Goal: Task Accomplishment & Management: Use online tool/utility

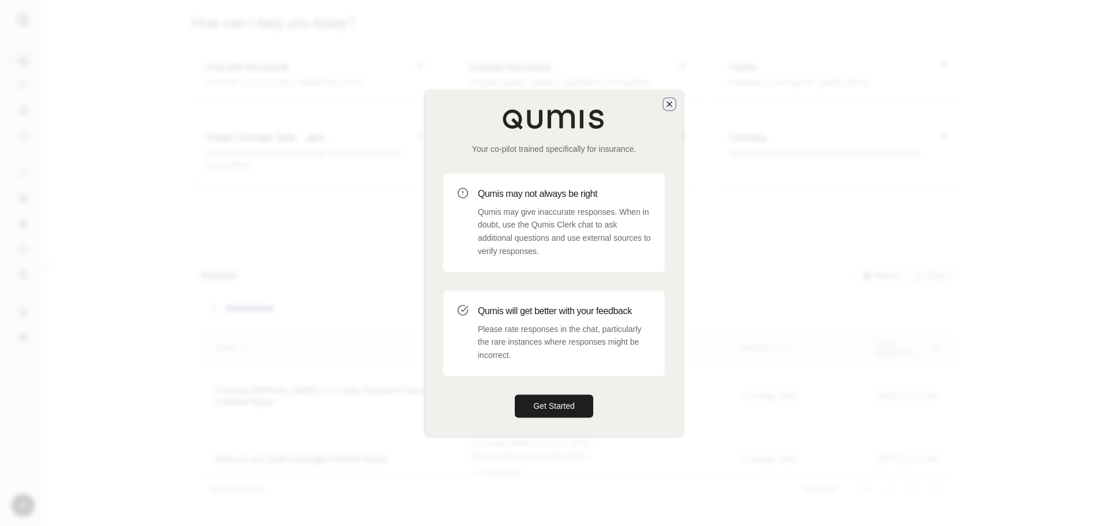
click at [672, 106] on icon "button" at bounding box center [669, 104] width 5 height 5
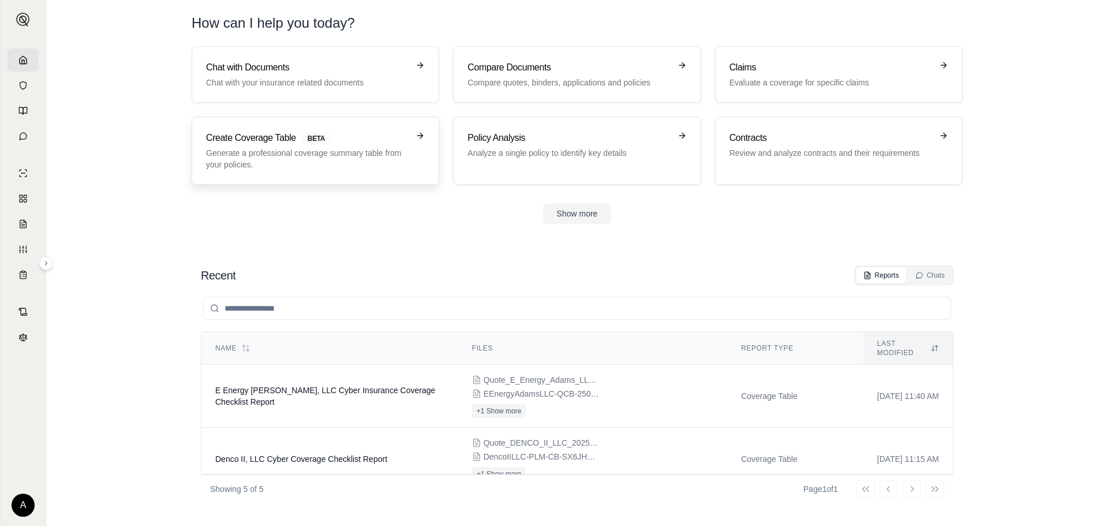
click at [344, 151] on p "Generate a professional coverage summary table from your policies." at bounding box center [307, 158] width 203 height 23
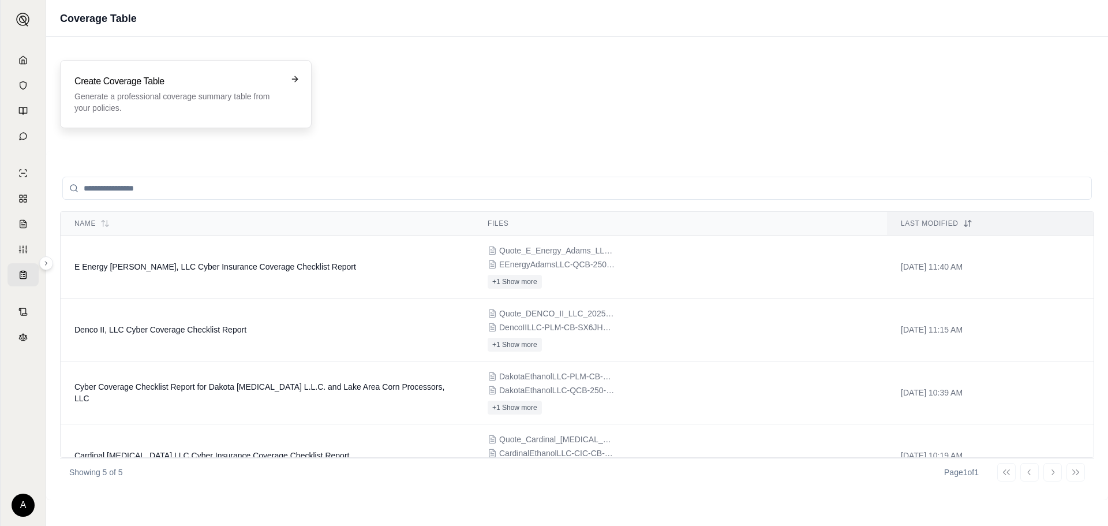
click at [275, 100] on p "Generate a professional coverage summary table from your policies." at bounding box center [177, 102] width 207 height 23
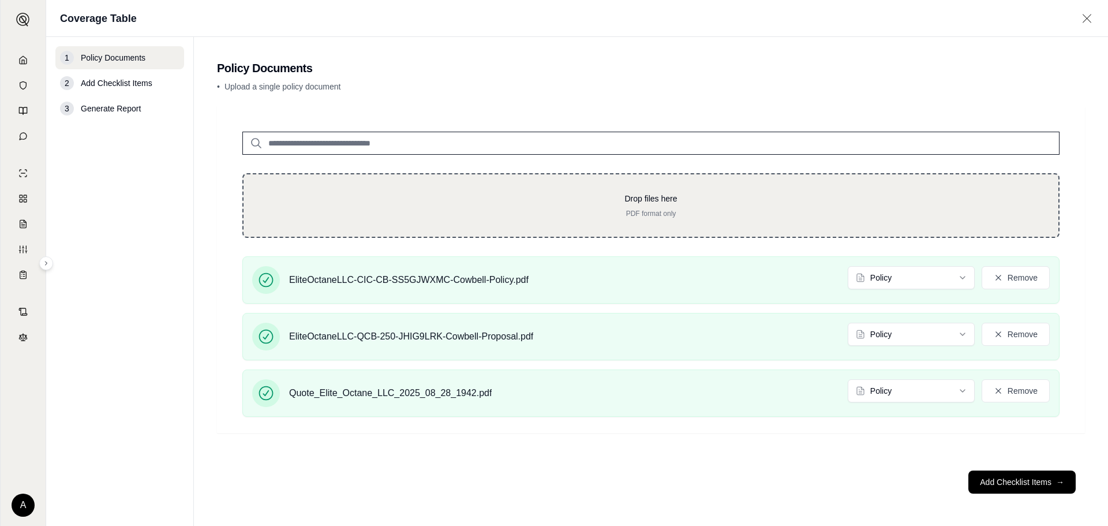
click at [443, 196] on p "Drop files here" at bounding box center [651, 199] width 778 height 12
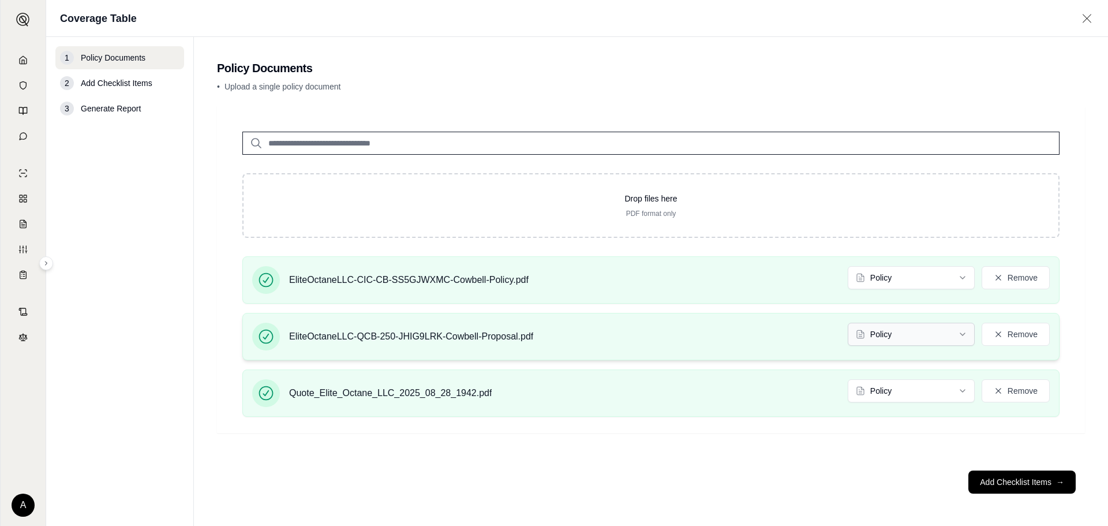
click at [966, 335] on html "A Coverage Table 1 Policy Documents 2 Add Checklist Items 3 Generate Report Pol…" at bounding box center [554, 263] width 1108 height 526
click at [941, 387] on html "Document type updated successfully A Coverage Table 1 Policy Documents 2 Add Ch…" at bounding box center [554, 263] width 1108 height 526
click at [998, 479] on button "Add Checklist Items →" at bounding box center [1022, 481] width 107 height 23
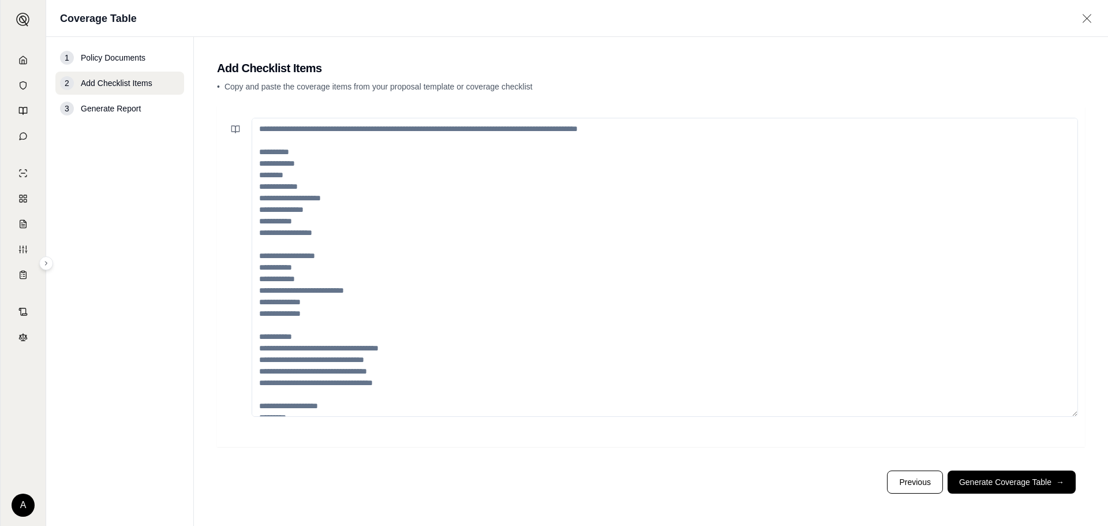
click at [425, 173] on textarea at bounding box center [665, 267] width 827 height 299
paste textarea "**********"
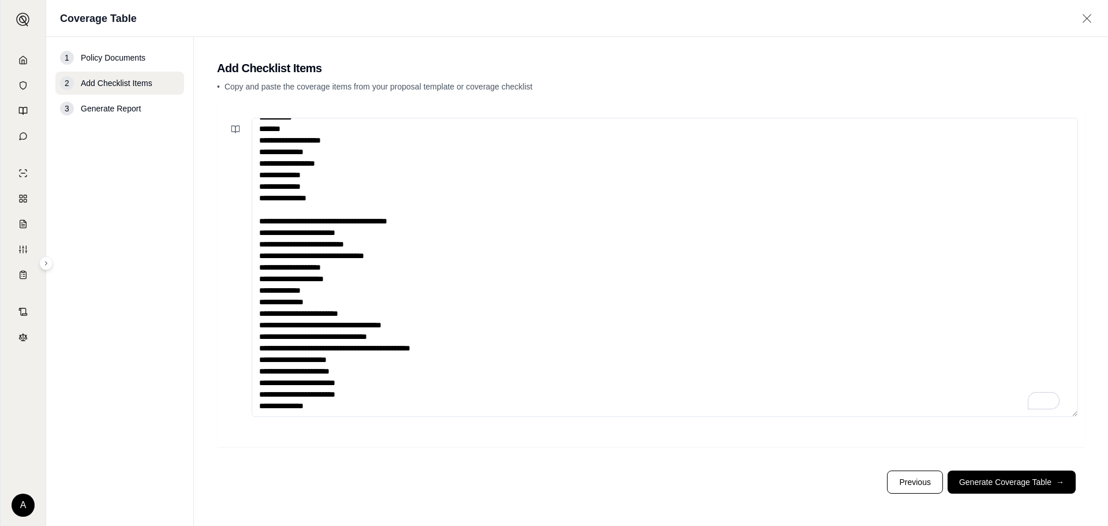
scroll to position [23, 0]
click at [349, 288] on textarea "**********" at bounding box center [665, 267] width 827 height 299
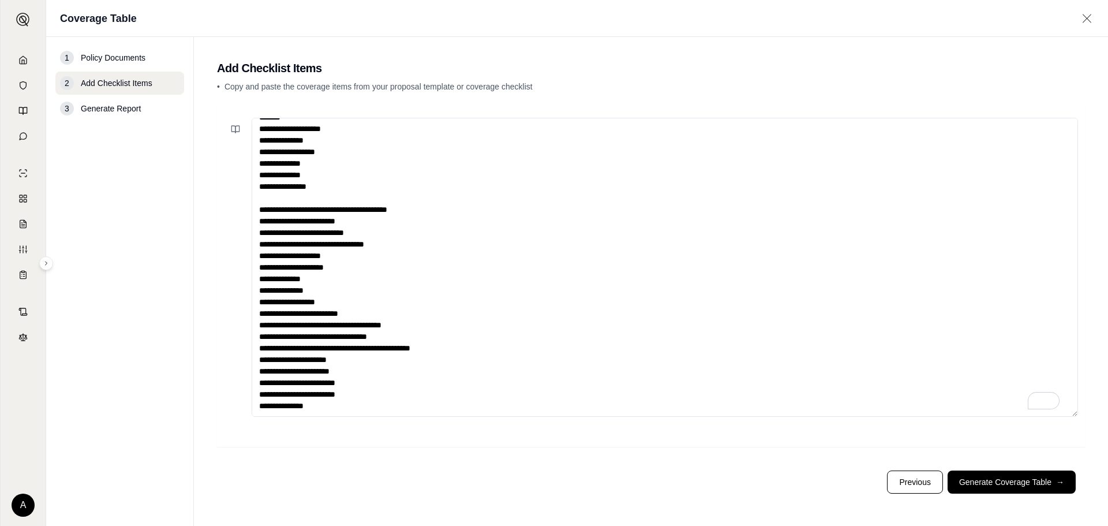
scroll to position [0, 0]
type textarea "**********"
click at [1022, 480] on button "Generate Coverage Table →" at bounding box center [1012, 481] width 128 height 23
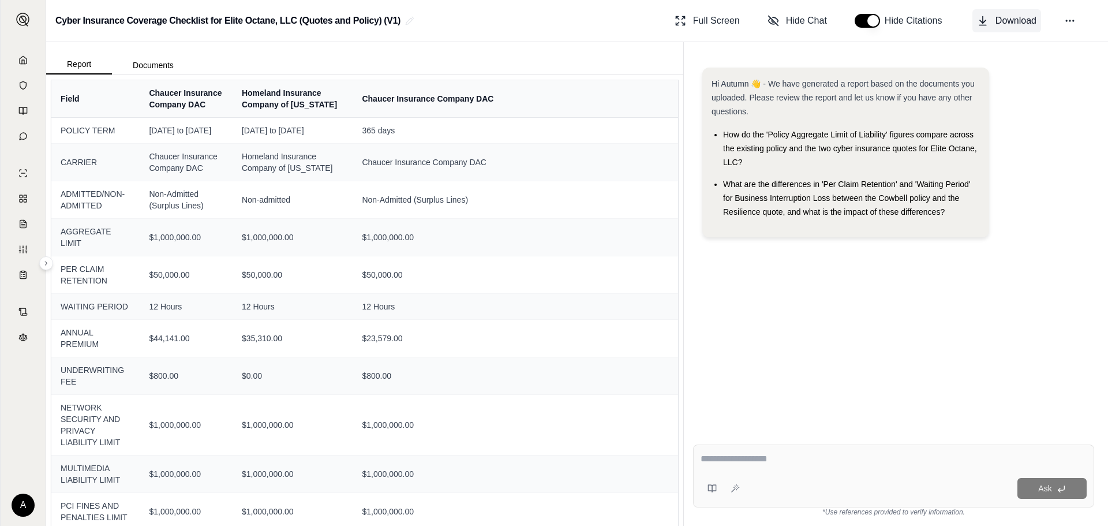
click at [1024, 18] on span "Download" at bounding box center [1016, 21] width 41 height 14
click at [29, 59] on link at bounding box center [23, 59] width 31 height 23
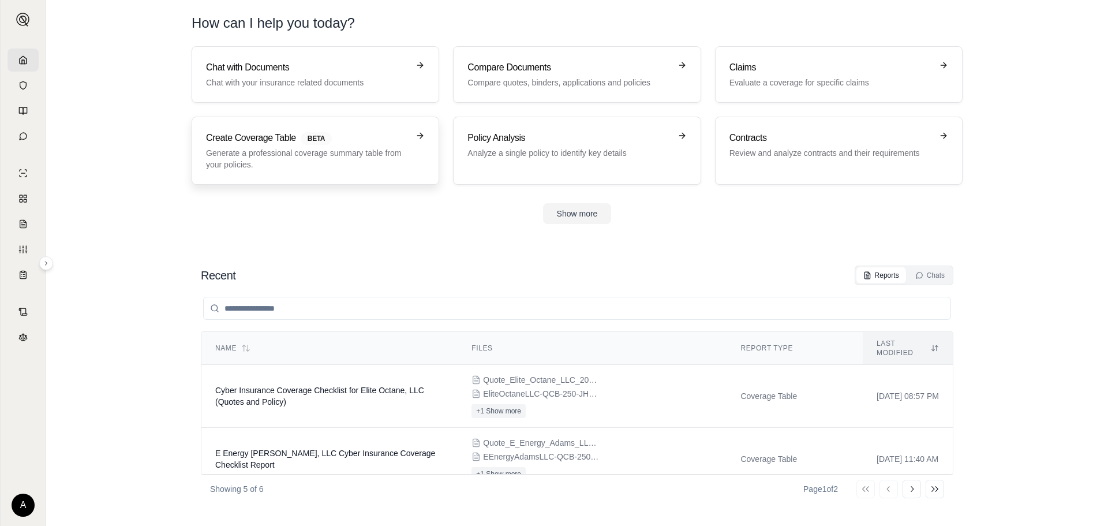
click at [362, 175] on link "Create Coverage Table BETA Generate a professional coverage summary table from …" at bounding box center [316, 151] width 248 height 68
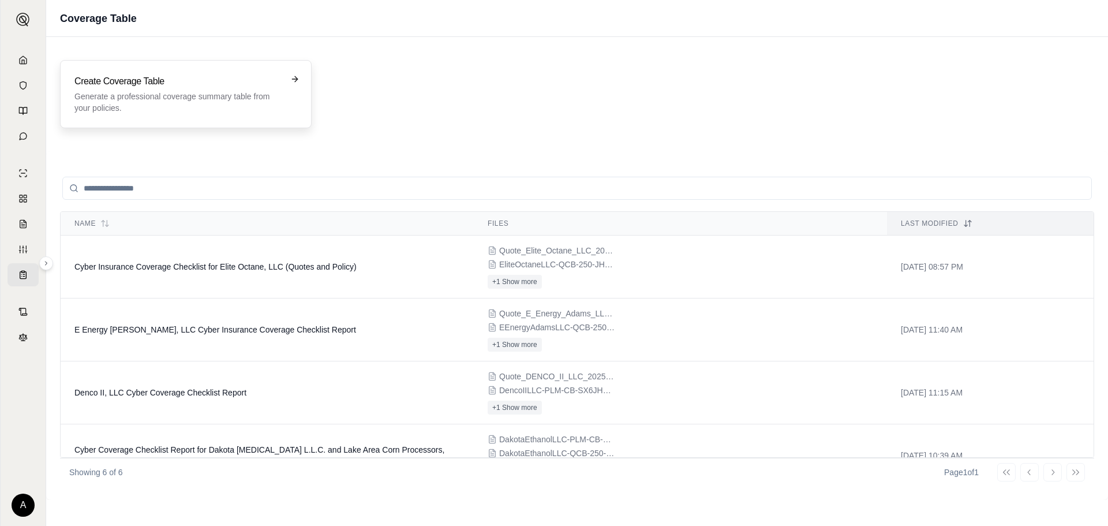
click at [225, 106] on p "Generate a professional coverage summary table from your policies." at bounding box center [177, 102] width 207 height 23
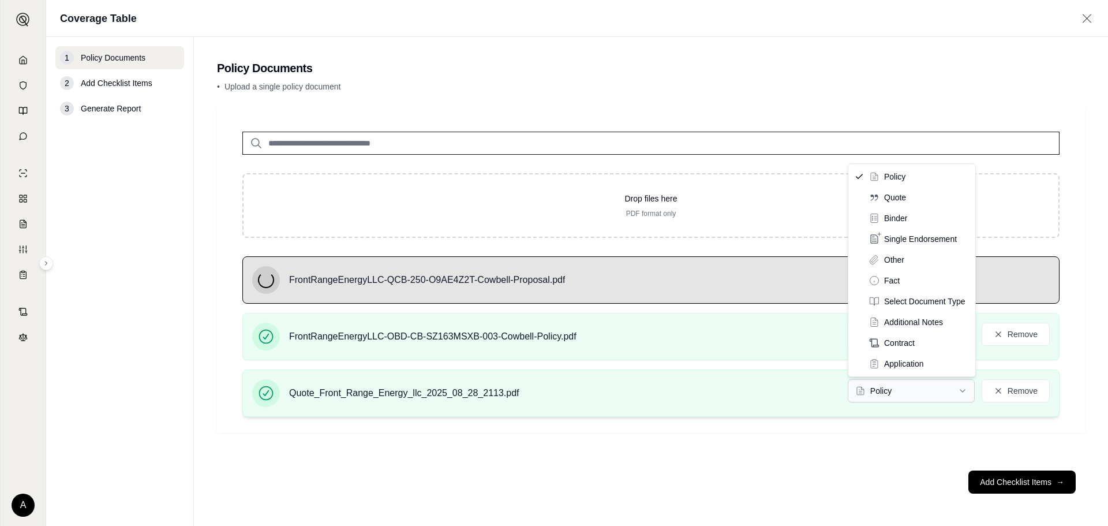
click at [959, 388] on html "A Coverage Table 1 Policy Documents 2 Add Checklist Items 3 Generate Report Pol…" at bounding box center [554, 263] width 1108 height 526
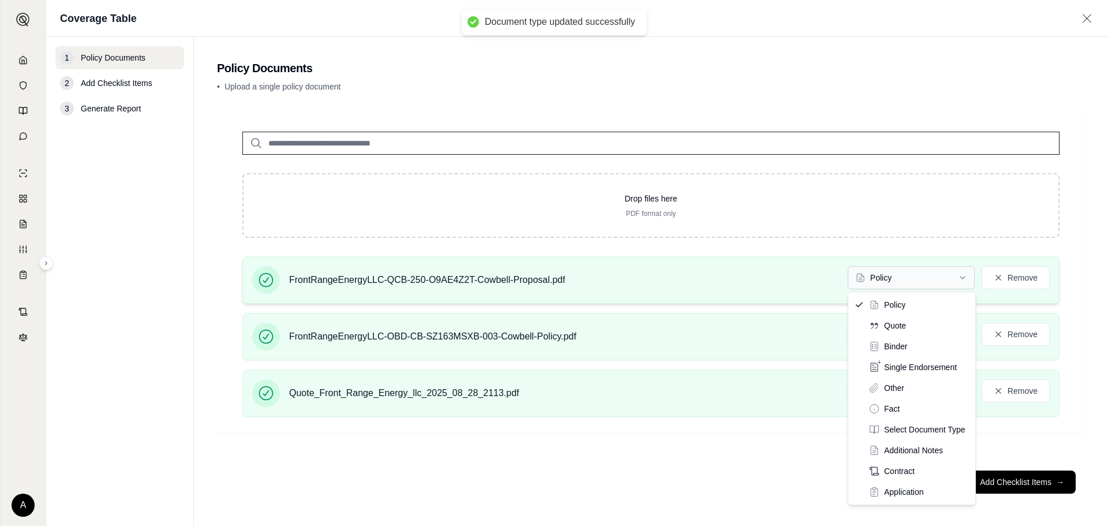
click at [928, 271] on html "Document type updated successfully A Coverage Table 1 Policy Documents 2 Add Ch…" at bounding box center [554, 263] width 1108 height 526
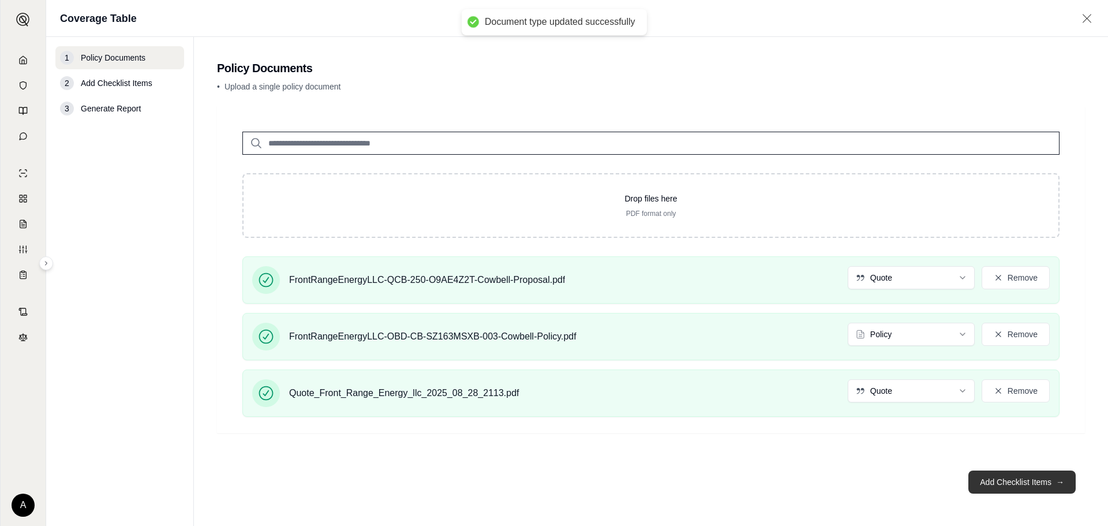
click at [1012, 482] on button "Add Checklist Items →" at bounding box center [1022, 481] width 107 height 23
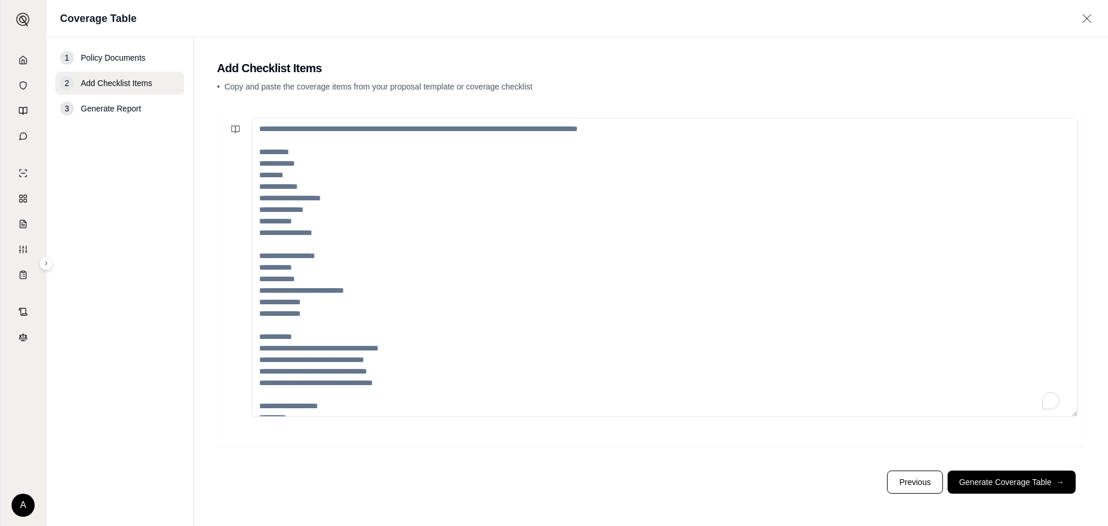
click at [303, 231] on textarea "To enrich screen reader interactions, please activate Accessibility in Grammarl…" at bounding box center [665, 267] width 827 height 299
paste textarea "**********"
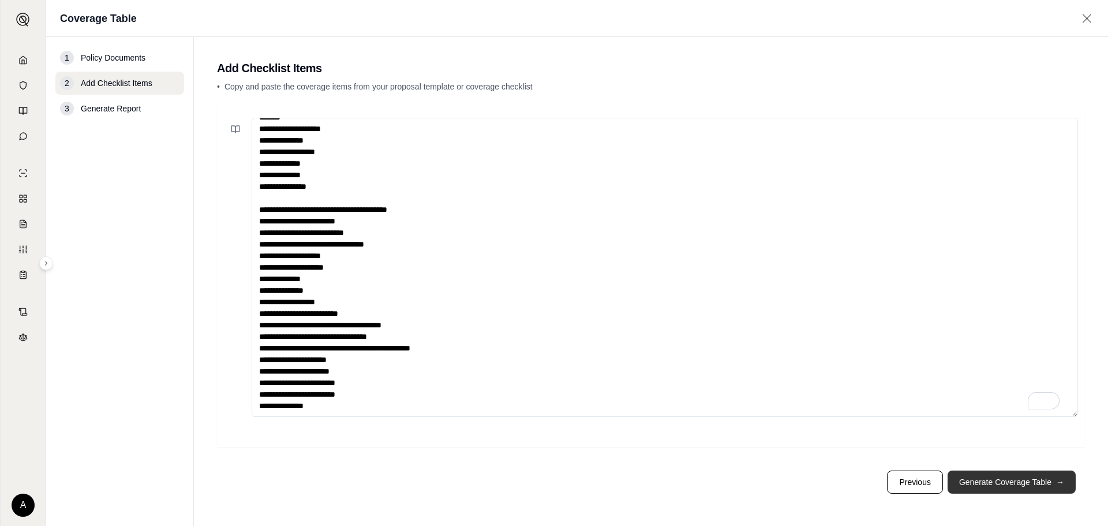
scroll to position [29, 0]
type textarea "**********"
click at [1005, 484] on button "Generate Coverage Table →" at bounding box center [1012, 481] width 128 height 23
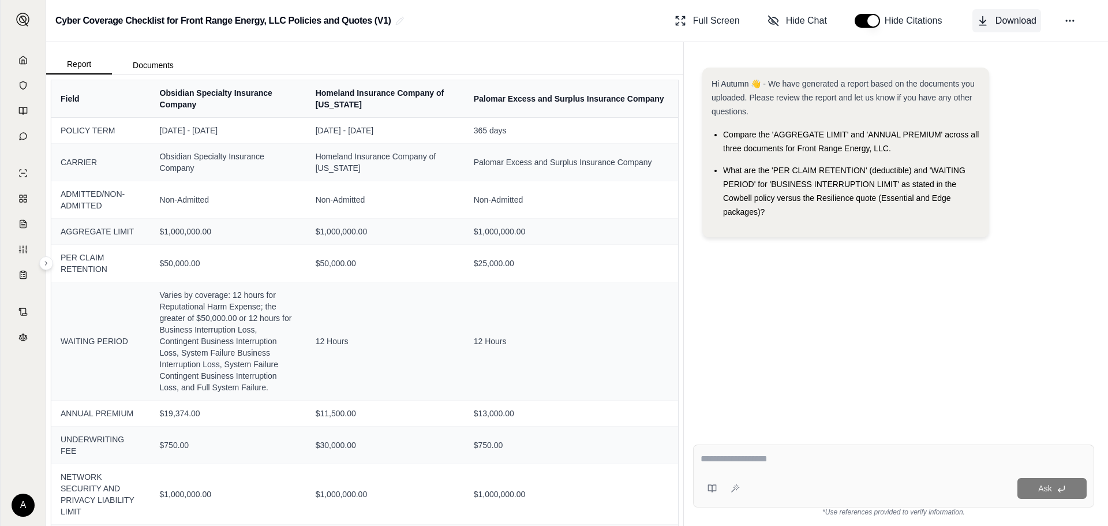
click at [997, 23] on span "Download" at bounding box center [1016, 21] width 41 height 14
click at [14, 61] on link at bounding box center [23, 59] width 31 height 23
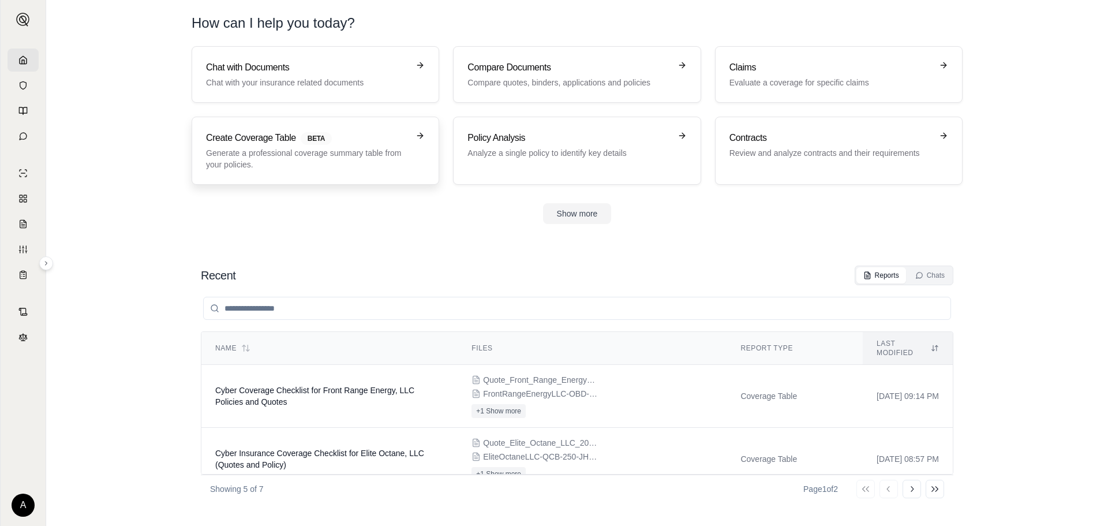
click at [282, 158] on p "Generate a professional coverage summary table from your policies." at bounding box center [307, 158] width 203 height 23
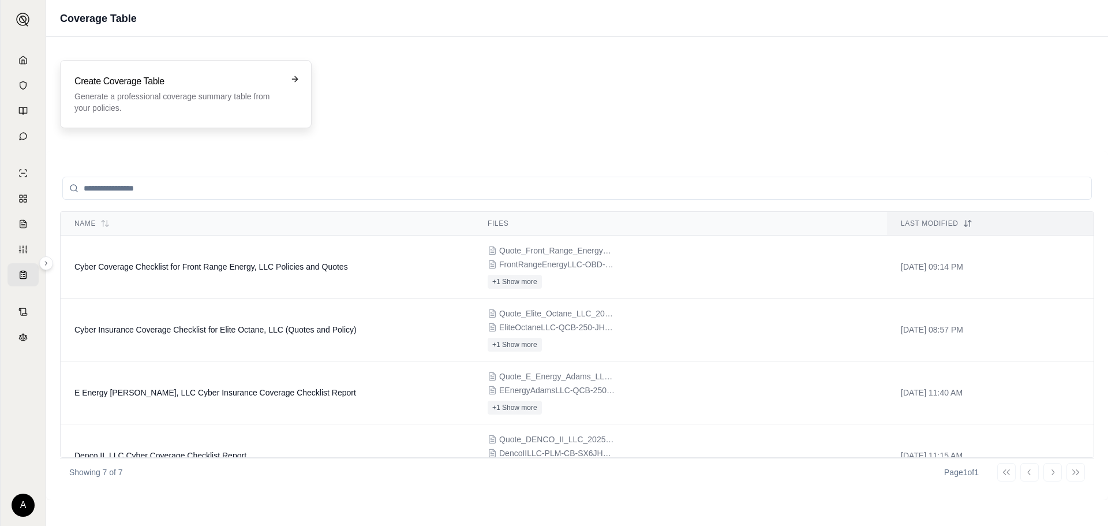
click at [189, 106] on p "Generate a professional coverage summary table from your policies." at bounding box center [177, 102] width 207 height 23
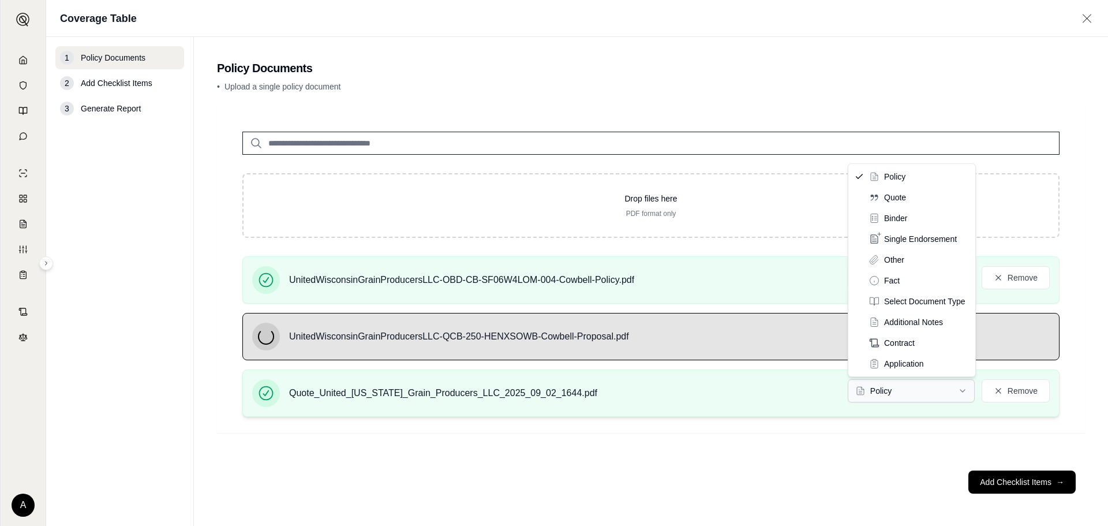
click at [917, 388] on html "A Coverage Table 1 Policy Documents 2 Add Checklist Items 3 Generate Report Pol…" at bounding box center [554, 263] width 1108 height 526
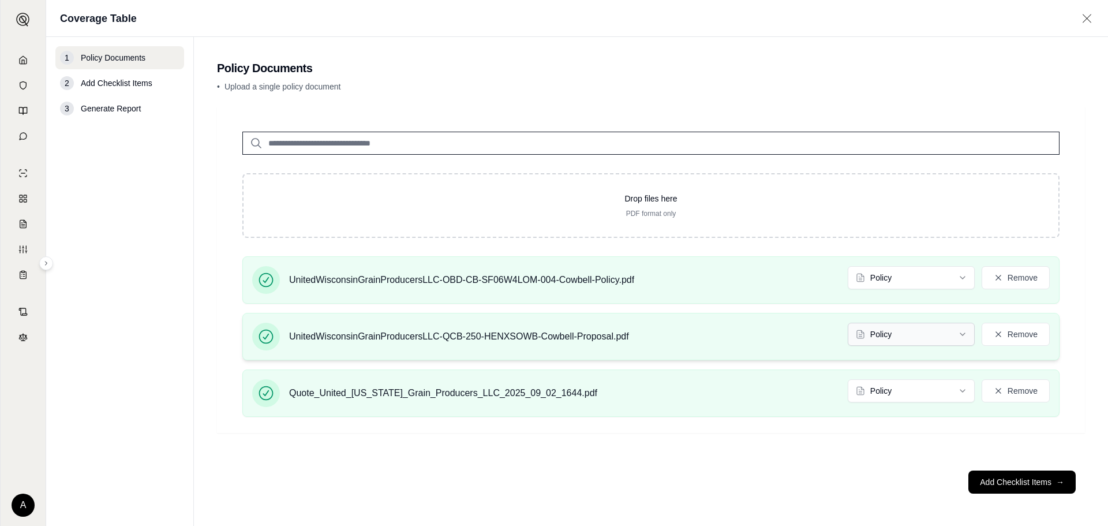
click at [906, 324] on html "A Coverage Table 1 Policy Documents 2 Add Checklist Items 3 Generate Report Pol…" at bounding box center [554, 263] width 1108 height 526
click at [1007, 477] on button "Add Checklist Items →" at bounding box center [1022, 481] width 107 height 23
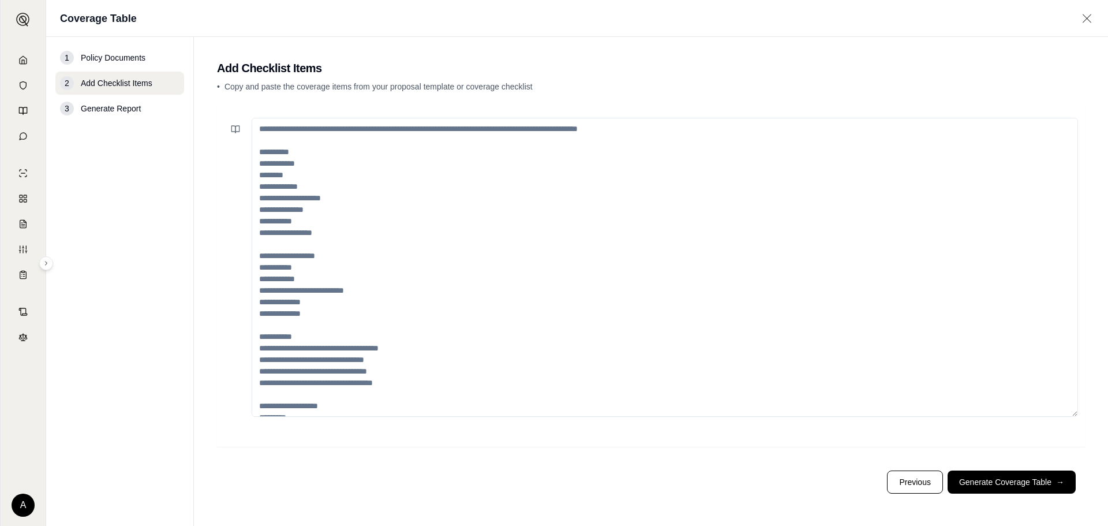
click at [298, 246] on textarea at bounding box center [665, 267] width 827 height 299
paste textarea "**********"
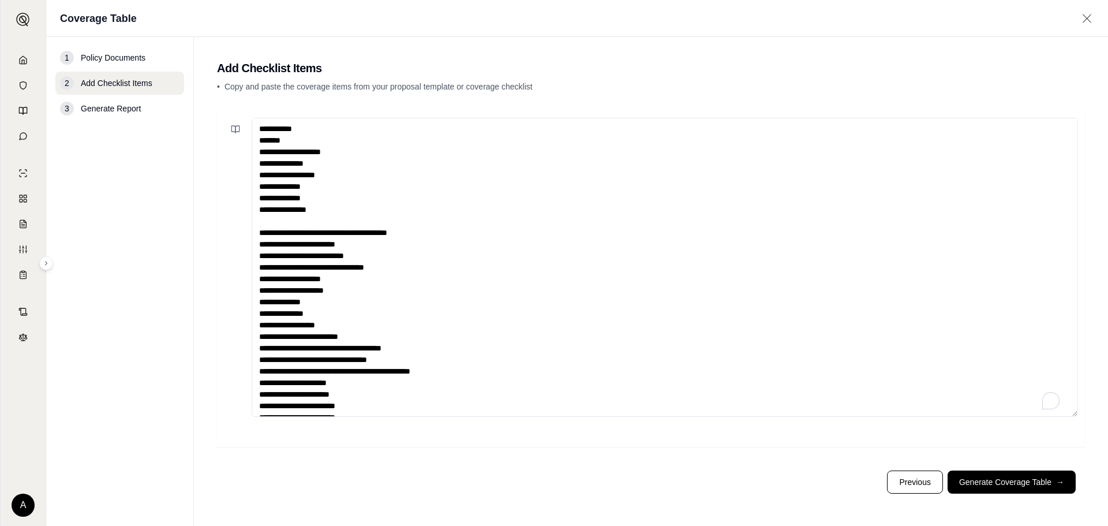
scroll to position [29, 0]
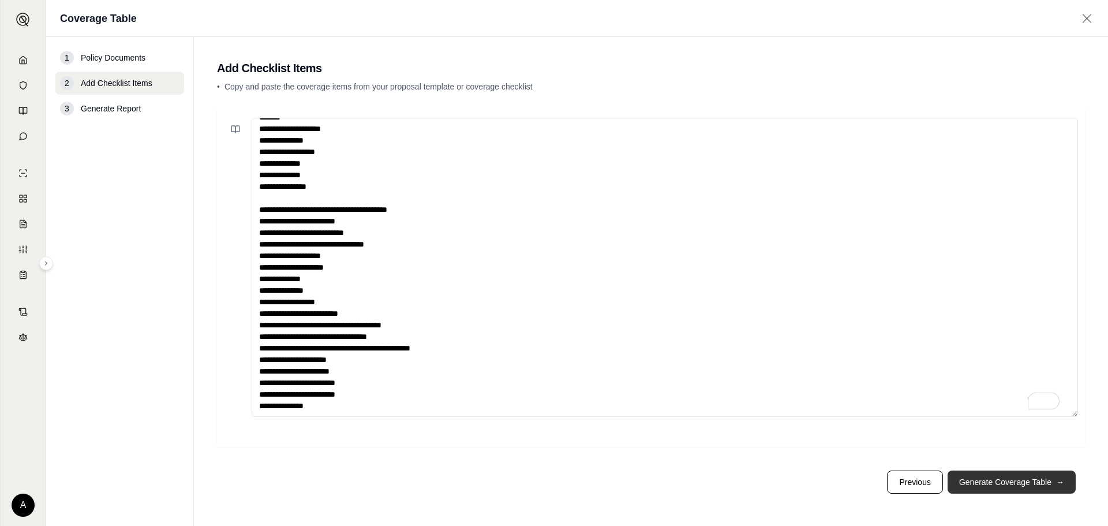
type textarea "**********"
click at [1026, 483] on button "Generate Coverage Table →" at bounding box center [1012, 481] width 128 height 23
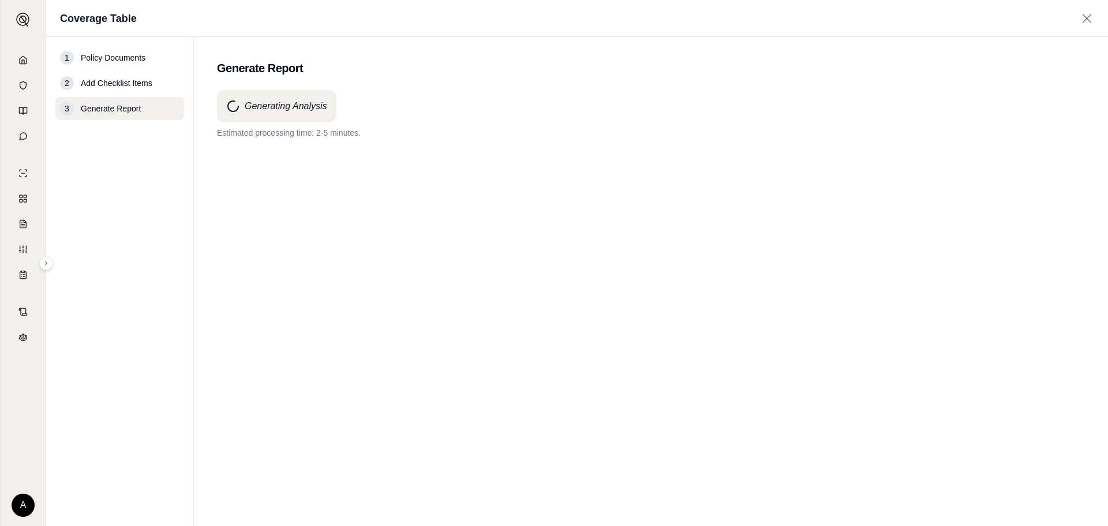
click at [566, 326] on div "Generating Analysis Estimated processing time: 2-5 minutes." at bounding box center [651, 287] width 868 height 394
click at [746, 290] on div "Generating Analysis Estimated processing time: 2-5 minutes." at bounding box center [651, 287] width 868 height 394
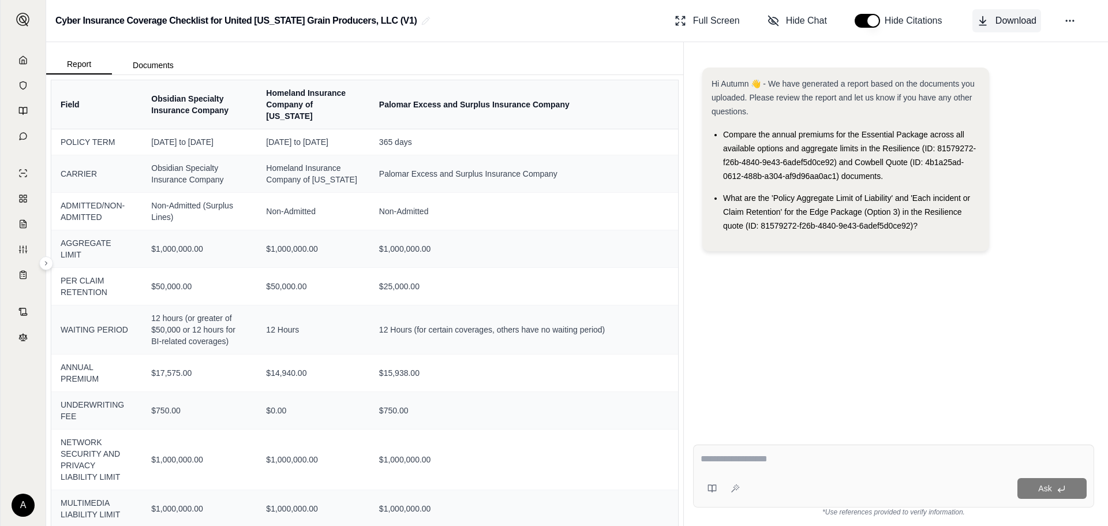
click at [984, 28] on button "Download" at bounding box center [1007, 20] width 69 height 23
click at [17, 57] on link at bounding box center [23, 59] width 31 height 23
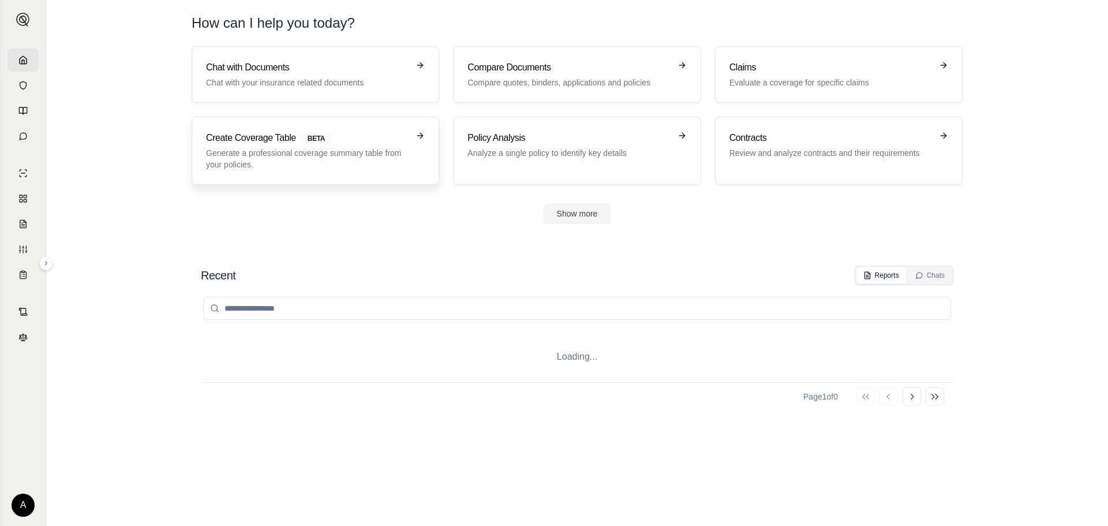
click at [332, 157] on p "Generate a professional coverage summary table from your policies." at bounding box center [307, 158] width 203 height 23
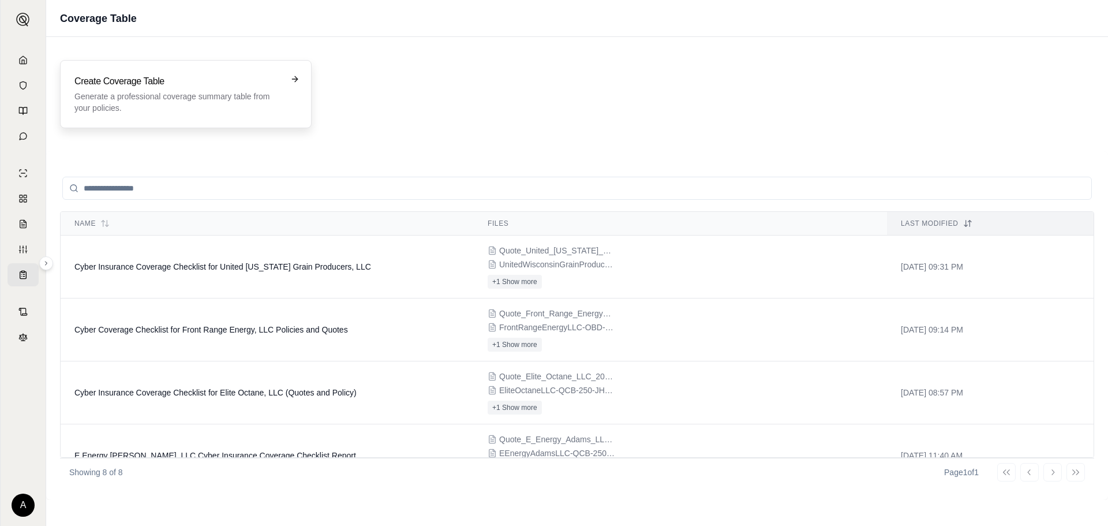
click at [175, 99] on p "Generate a professional coverage summary table from your policies." at bounding box center [177, 102] width 207 height 23
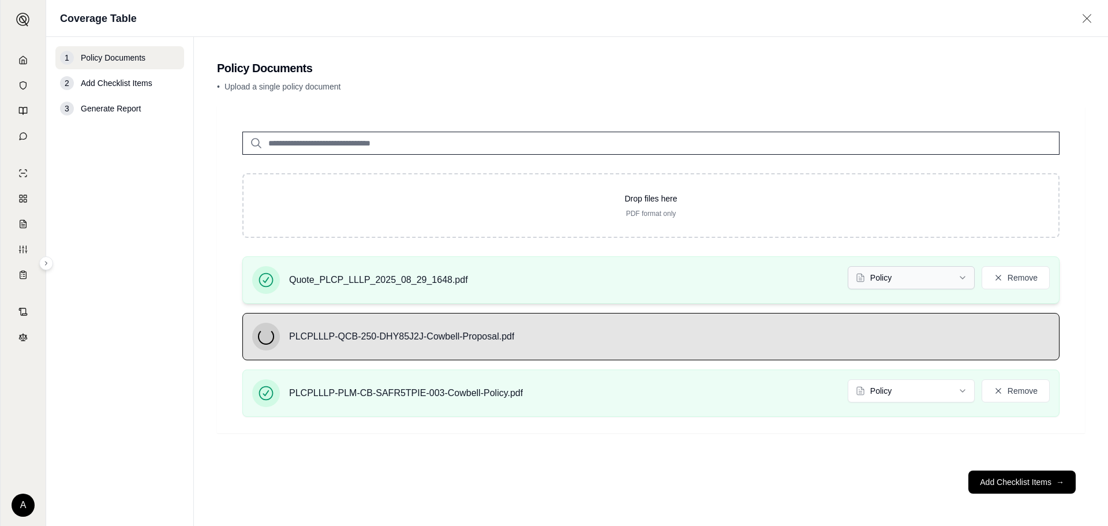
click at [946, 274] on html "A Coverage Table 1 Policy Documents 2 Add Checklist Items 3 Generate Report Pol…" at bounding box center [554, 263] width 1108 height 526
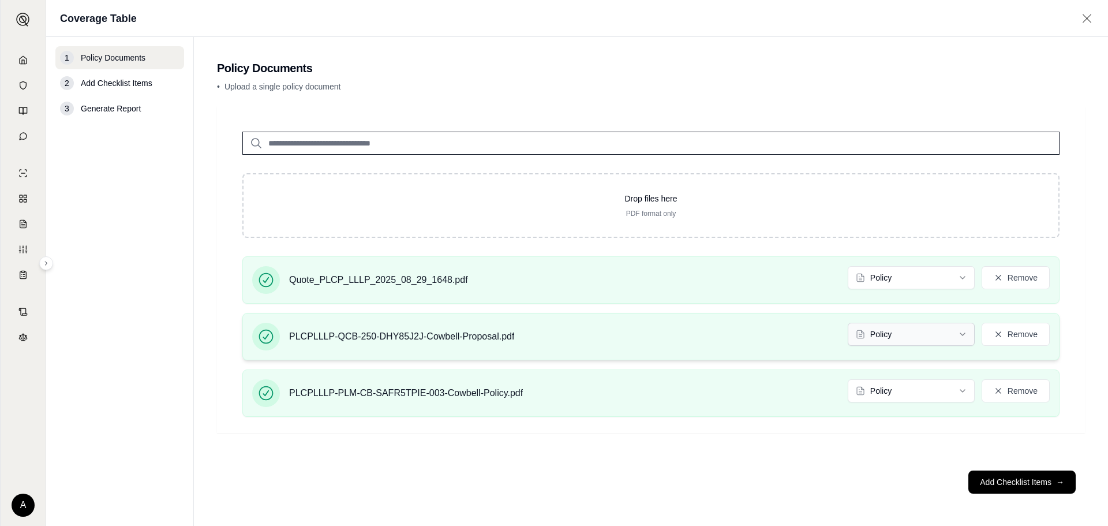
click at [939, 333] on html "A Coverage Table 1 Policy Documents 2 Add Checklist Items 3 Generate Report Pol…" at bounding box center [554, 263] width 1108 height 526
click at [1014, 477] on button "Add Checklist Items →" at bounding box center [1022, 481] width 107 height 23
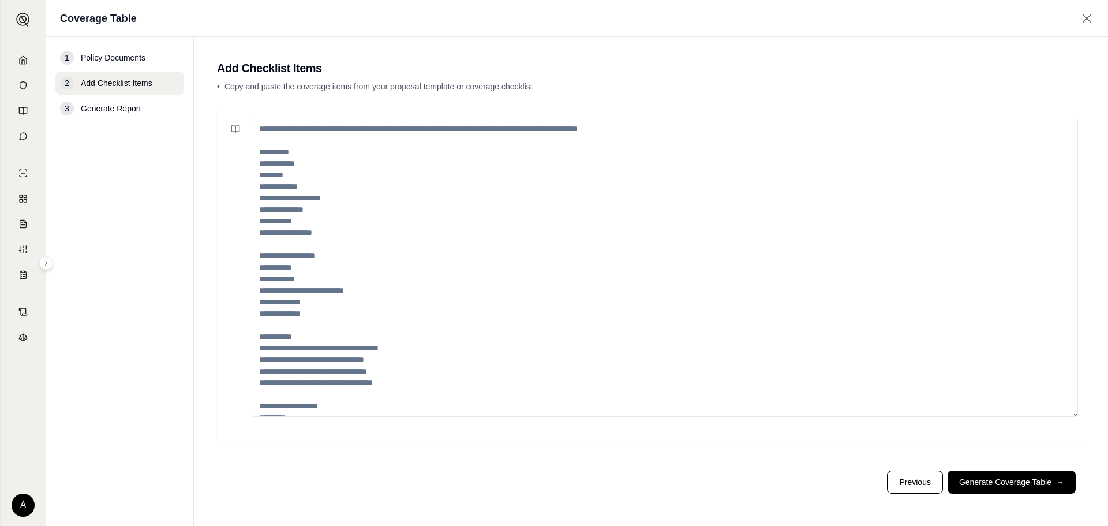
click at [335, 230] on textarea at bounding box center [665, 267] width 827 height 299
paste textarea "**********"
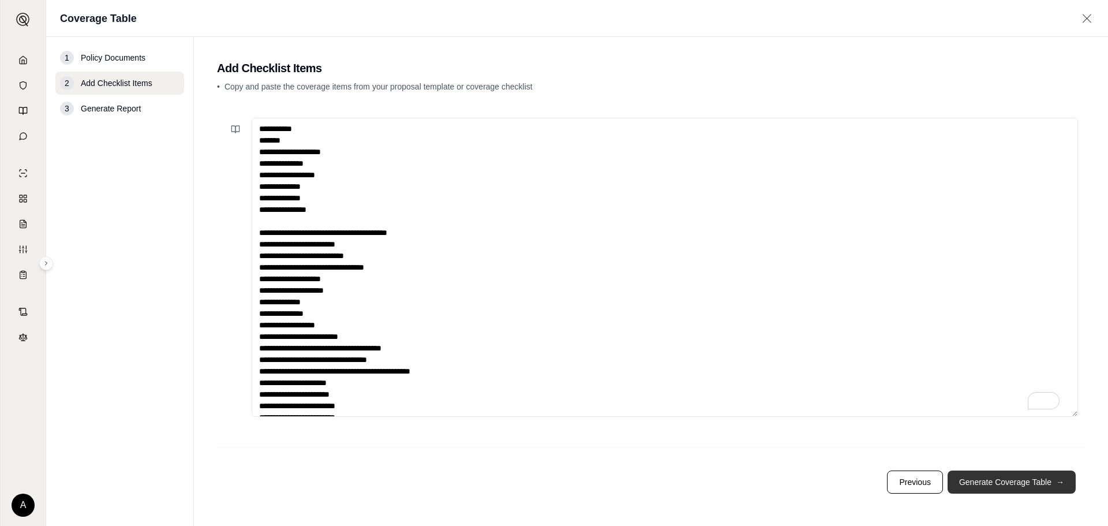
type textarea "**********"
click at [1018, 485] on button "Generate Coverage Table →" at bounding box center [1012, 481] width 128 height 23
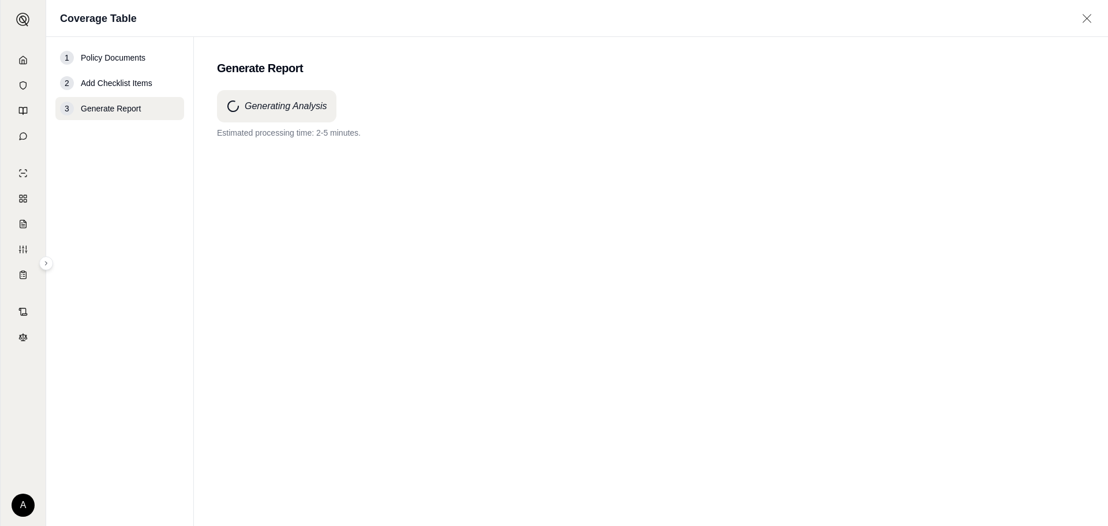
click at [488, 418] on div "Generating Analysis Estimated processing time: 2-5 minutes." at bounding box center [651, 287] width 868 height 394
click at [997, 320] on div "Generating Analysis Estimated processing time: 2-5 minutes." at bounding box center [651, 287] width 868 height 394
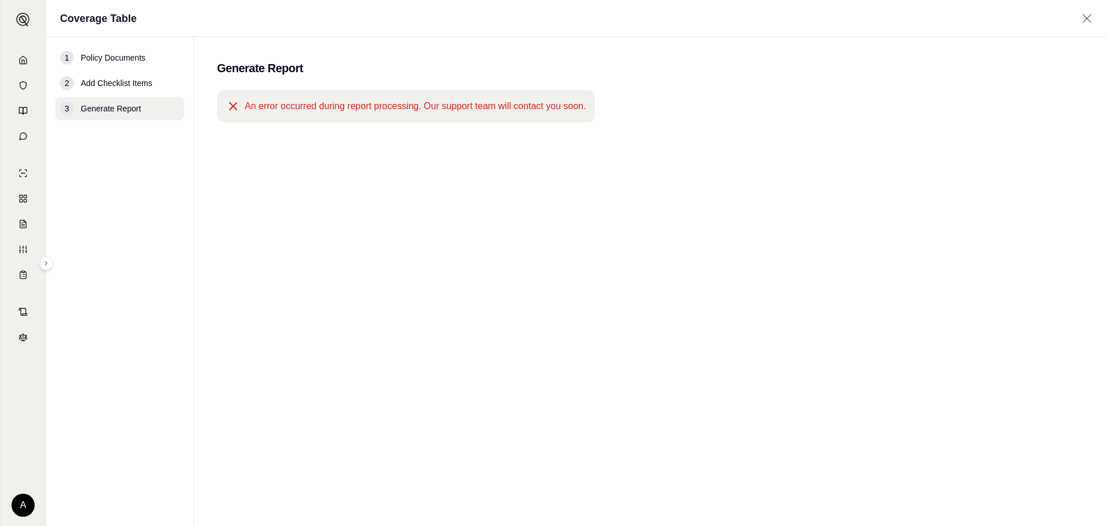
click at [632, 291] on div "An error occurred during report processing. Our support team will contact you s…" at bounding box center [651, 287] width 868 height 394
click at [21, 57] on icon at bounding box center [22, 59] width 9 height 9
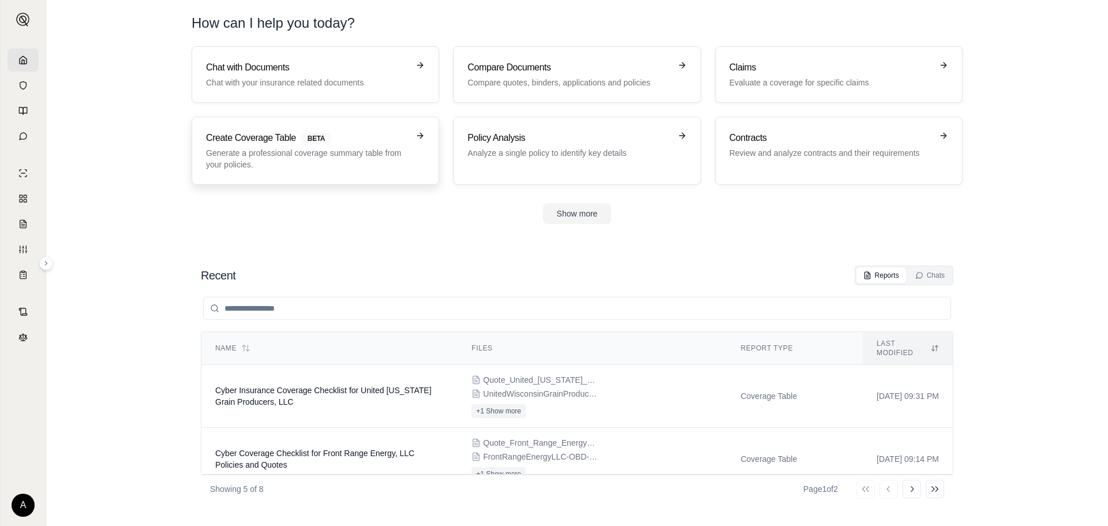
click at [281, 169] on p "Generate a professional coverage summary table from your policies." at bounding box center [307, 158] width 203 height 23
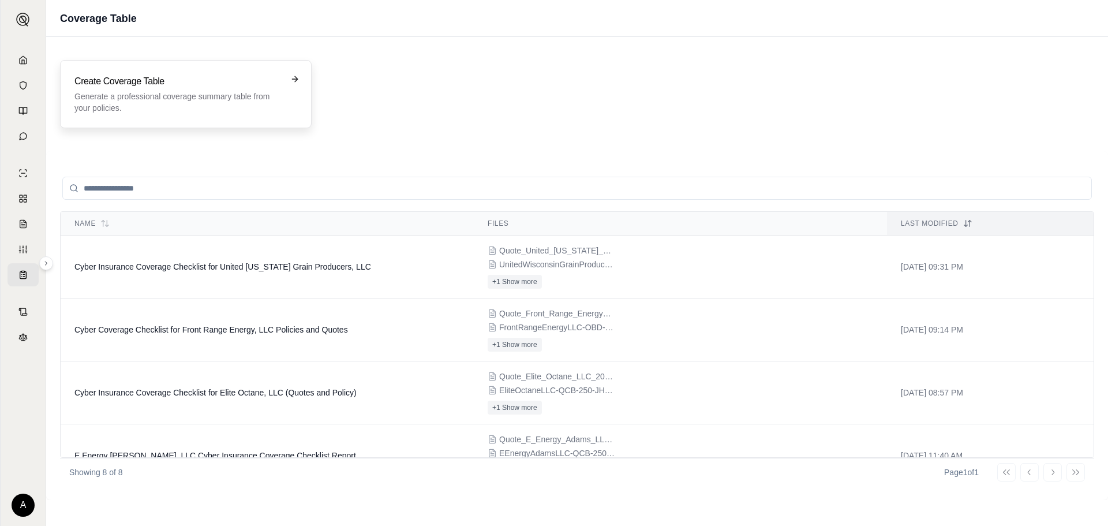
click at [209, 90] on div "Create Coverage Table Generate a professional coverage summary table from your …" at bounding box center [177, 93] width 207 height 39
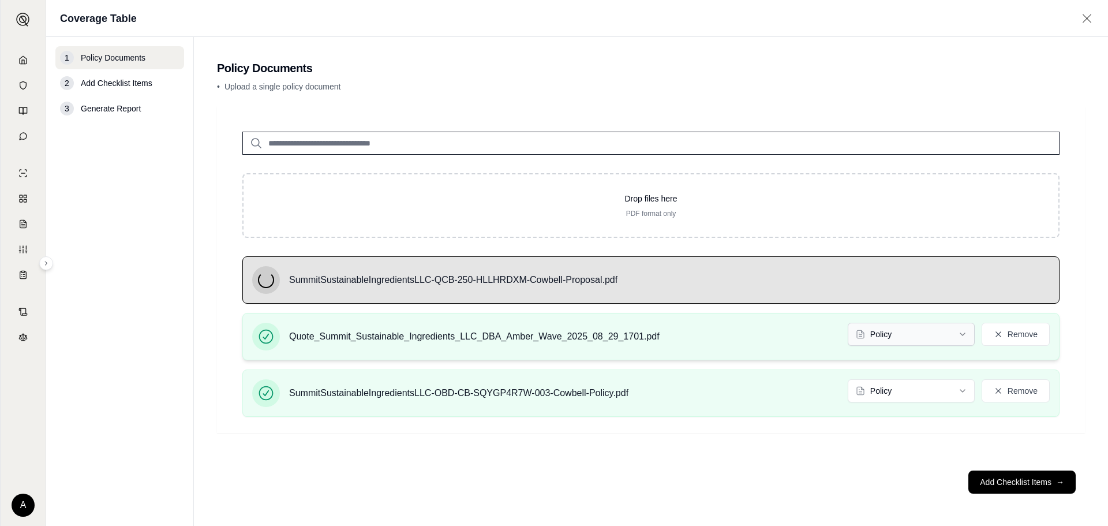
click at [871, 341] on html "A Coverage Table 1 Policy Documents 2 Add Checklist Items 3 Generate Report Pol…" at bounding box center [554, 263] width 1108 height 526
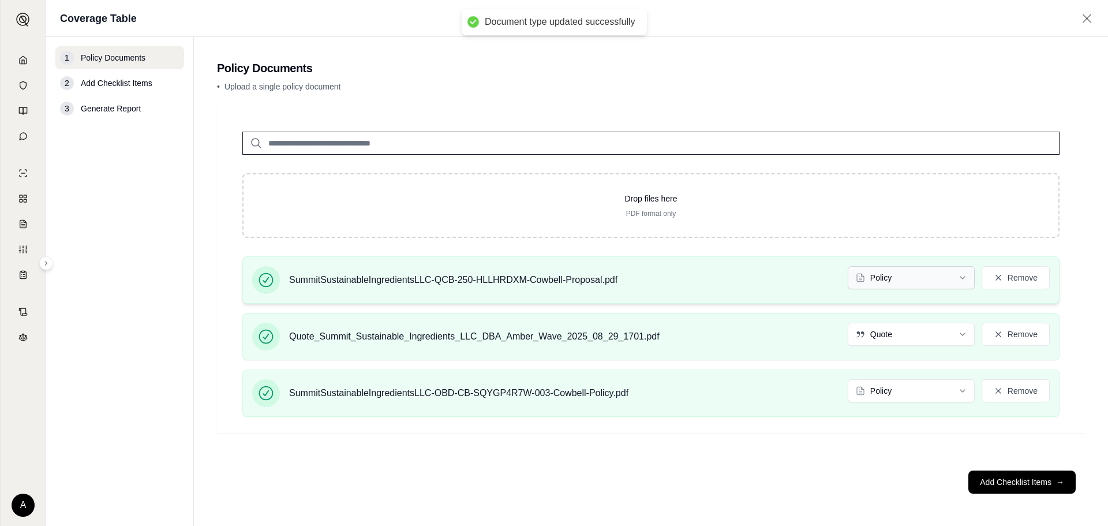
click at [898, 283] on html "Document type updated successfully A Coverage Table 1 Policy Documents 2 Add Ch…" at bounding box center [554, 263] width 1108 height 526
click at [984, 485] on button "Add Checklist Items →" at bounding box center [1022, 481] width 107 height 23
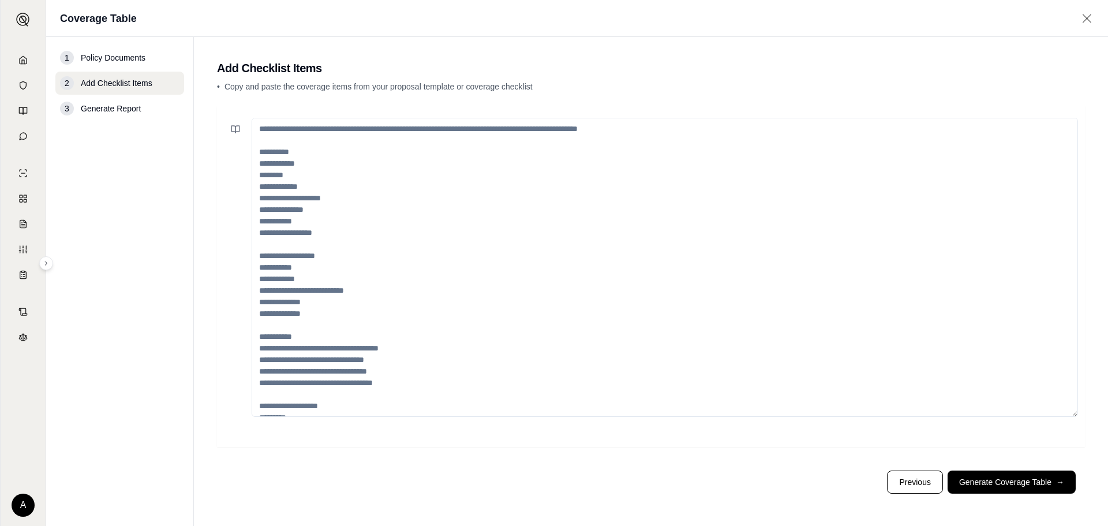
click at [471, 181] on textarea at bounding box center [665, 267] width 827 height 299
paste textarea "**********"
type textarea "**********"
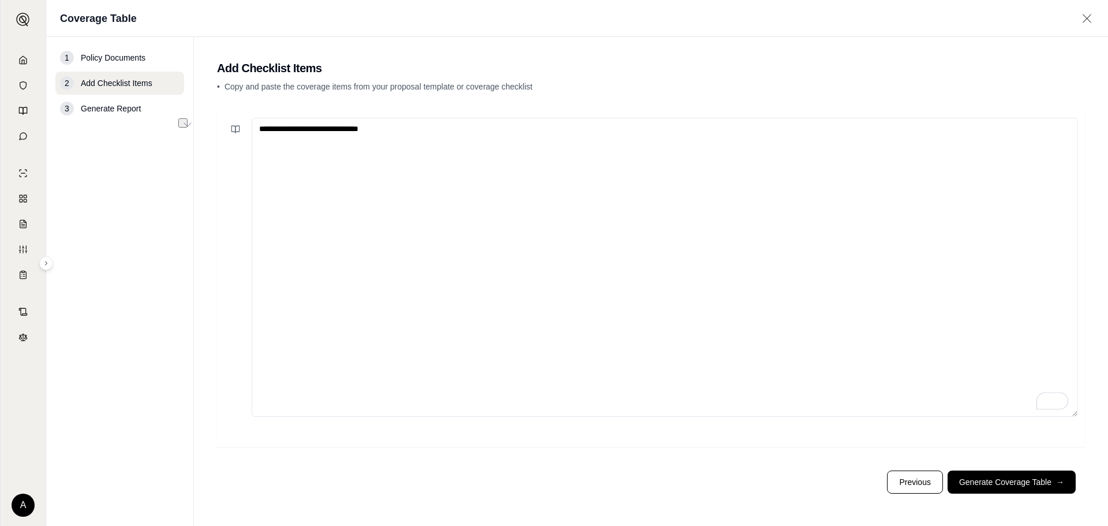
drag, startPoint x: 358, startPoint y: 119, endPoint x: 71, endPoint y: 33, distance: 299.9
click at [71, 33] on div "**********" at bounding box center [577, 263] width 1062 height 526
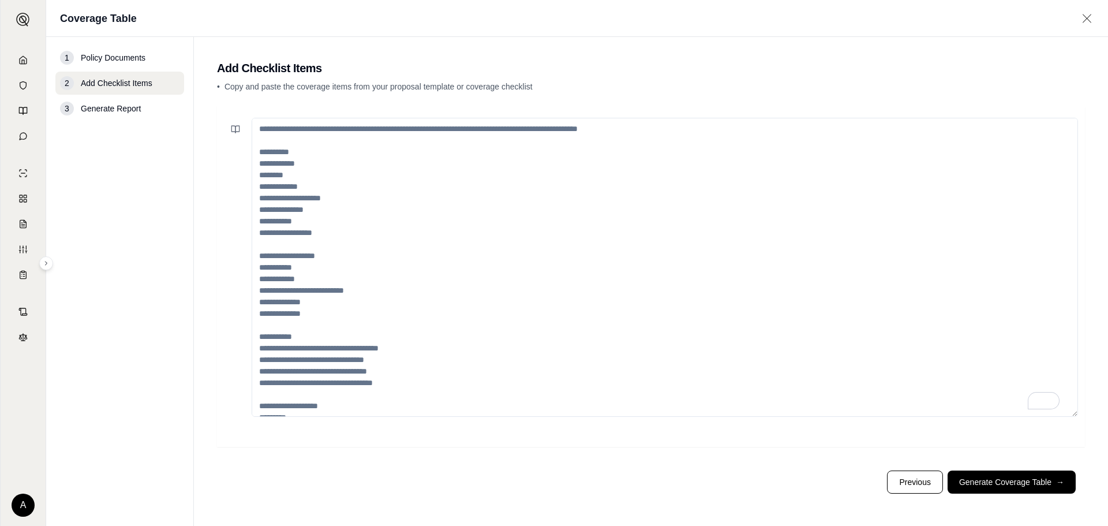
click at [367, 130] on textarea "To enrich screen reader interactions, please activate Accessibility in Grammarl…" at bounding box center [665, 267] width 827 height 299
paste textarea "**********"
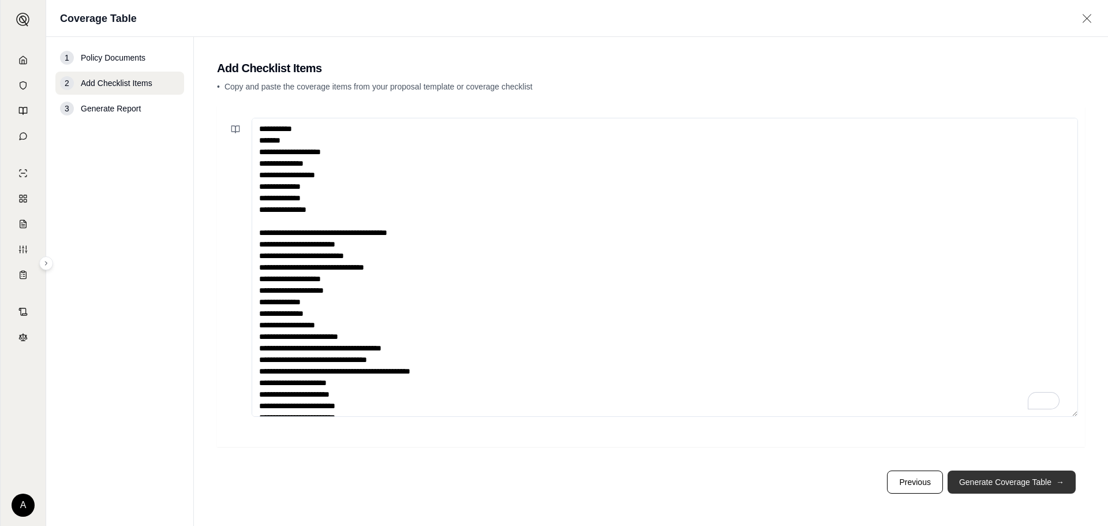
type textarea "**********"
click at [1032, 488] on button "Generate Coverage Table →" at bounding box center [1012, 481] width 128 height 23
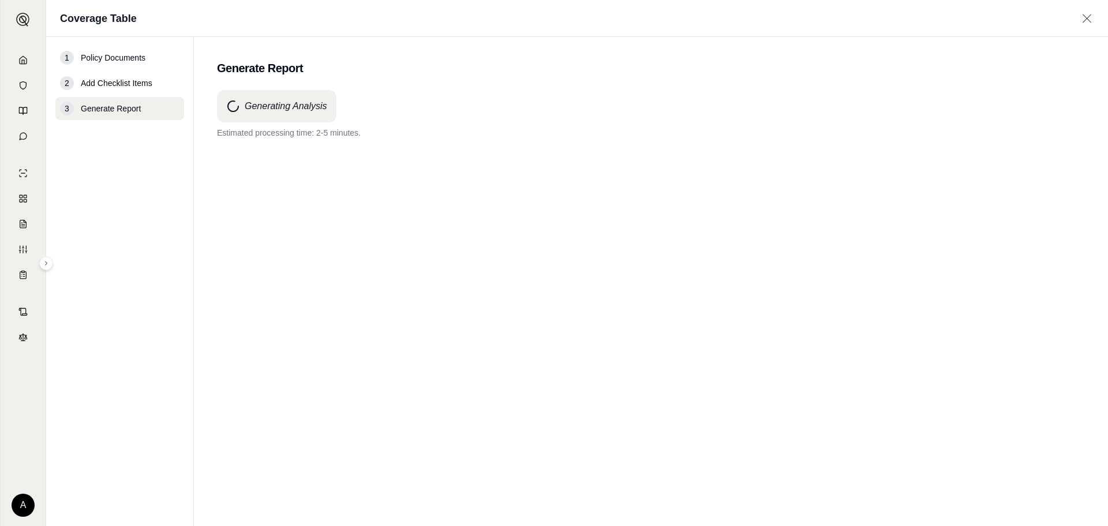
click at [666, 288] on div "Generating Analysis Estimated processing time: 2-5 minutes." at bounding box center [651, 287] width 868 height 394
click at [661, 387] on div "Generating Analysis Estimated processing time: 2-5 minutes." at bounding box center [651, 287] width 868 height 394
click at [282, 135] on p "Estimated processing time: 2-5 minutes." at bounding box center [651, 133] width 868 height 12
click at [718, 212] on div "Generating Analysis Estimated processing time: 2-5 minutes." at bounding box center [651, 287] width 868 height 394
drag, startPoint x: 747, startPoint y: 343, endPoint x: 586, endPoint y: 405, distance: 172.2
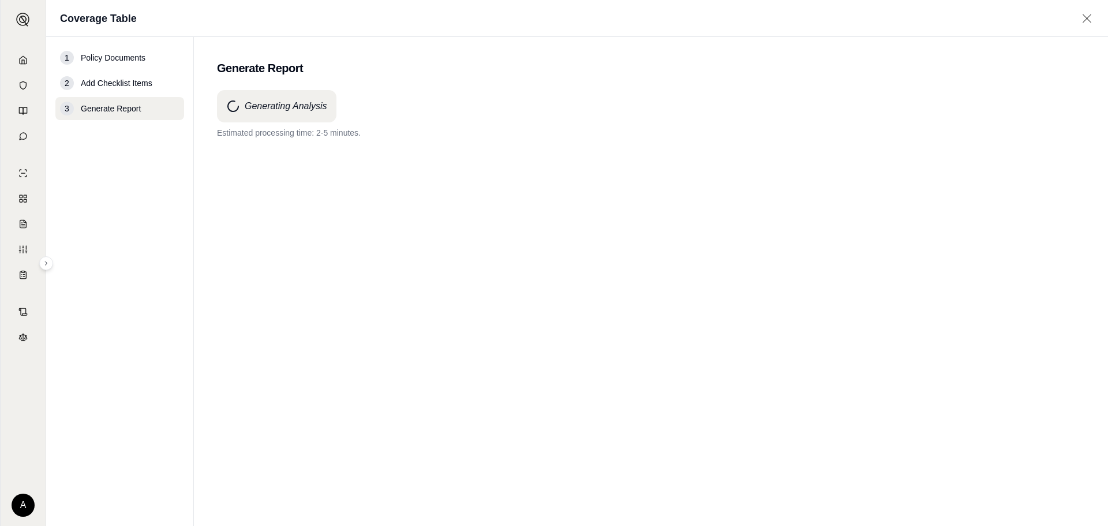
click at [586, 405] on div "Generating Analysis Estimated processing time: 2-5 minutes." at bounding box center [651, 287] width 868 height 394
click at [303, 92] on div "Generating Analysis" at bounding box center [276, 106] width 119 height 32
click at [320, 85] on main "Generate Report Generating Analysis Estimated processing time: 2-5 minutes." at bounding box center [651, 281] width 914 height 489
click at [282, 63] on h2 "Generate Report" at bounding box center [651, 68] width 868 height 16
click at [89, 49] on div "1 Policy Documents" at bounding box center [119, 57] width 129 height 23
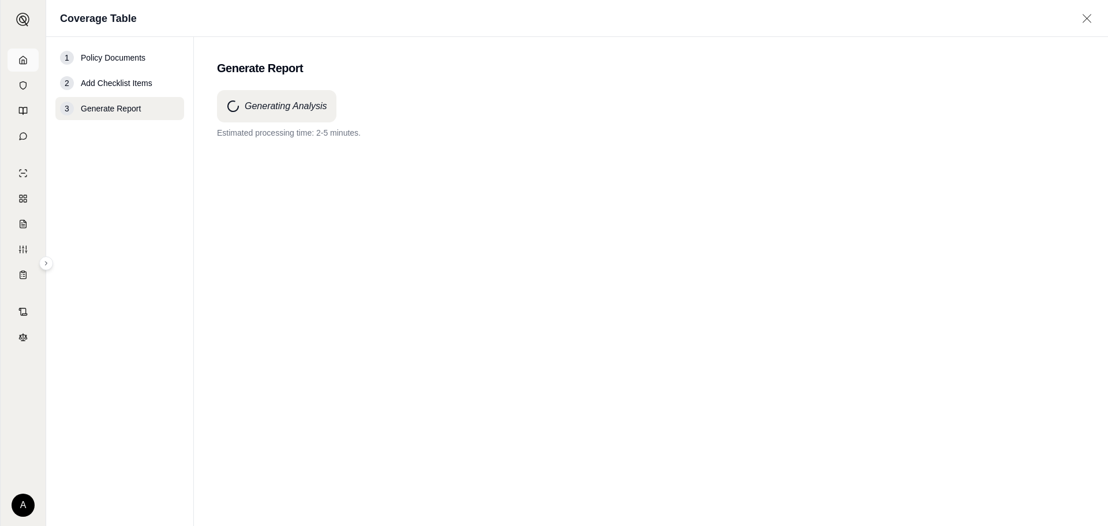
click at [29, 59] on link at bounding box center [23, 59] width 31 height 23
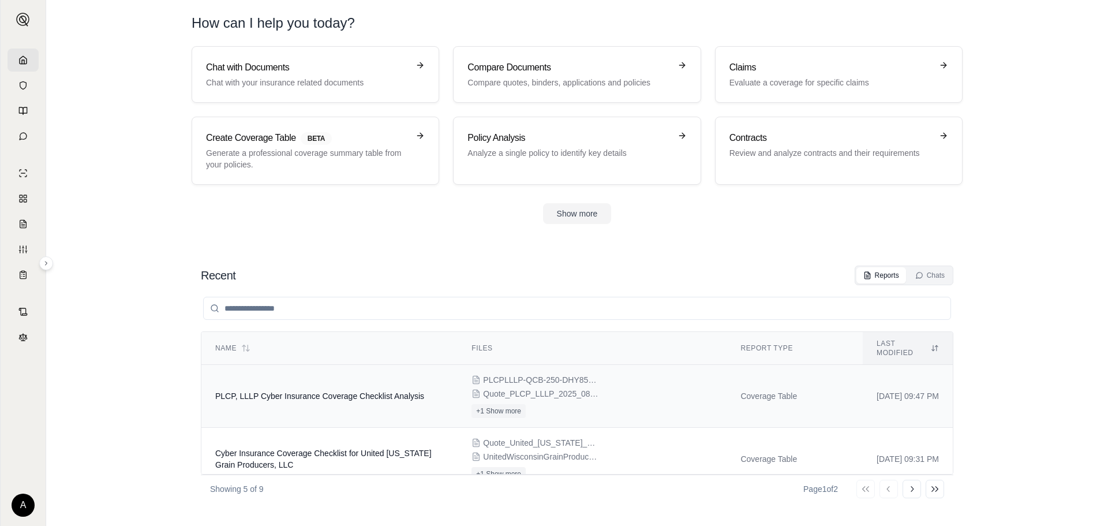
click at [379, 379] on td "PLCP, LLLP Cyber Insurance Coverage Checklist Analysis" at bounding box center [329, 396] width 256 height 63
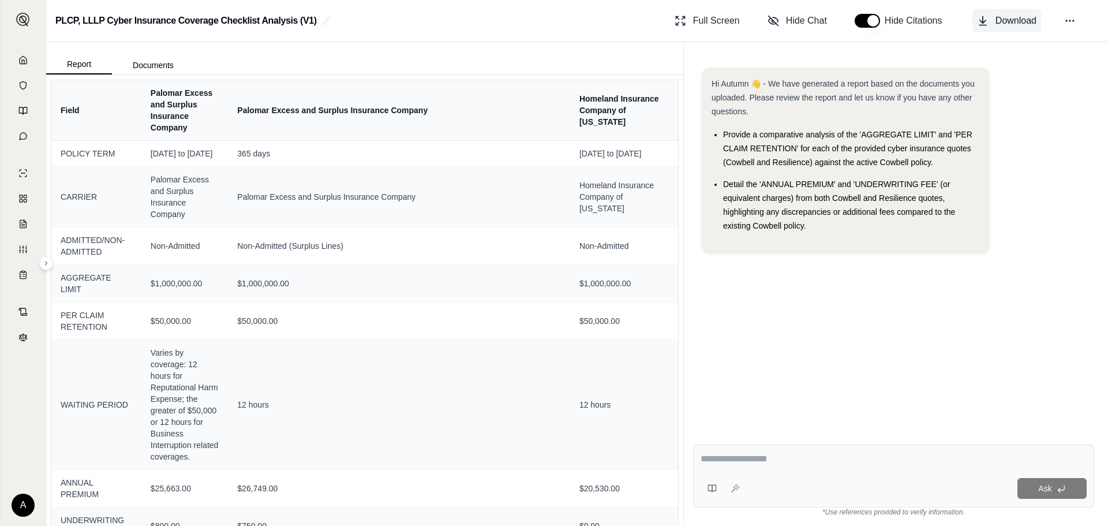
click at [1003, 26] on span "Download" at bounding box center [1016, 21] width 41 height 14
click at [35, 58] on link at bounding box center [23, 59] width 31 height 23
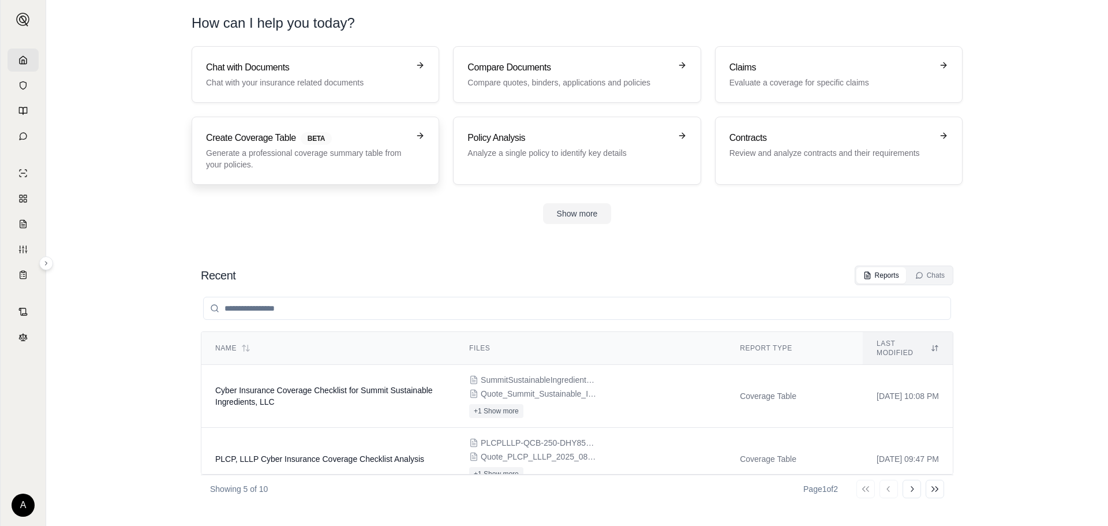
click at [278, 156] on p "Generate a professional coverage summary table from your policies." at bounding box center [307, 158] width 203 height 23
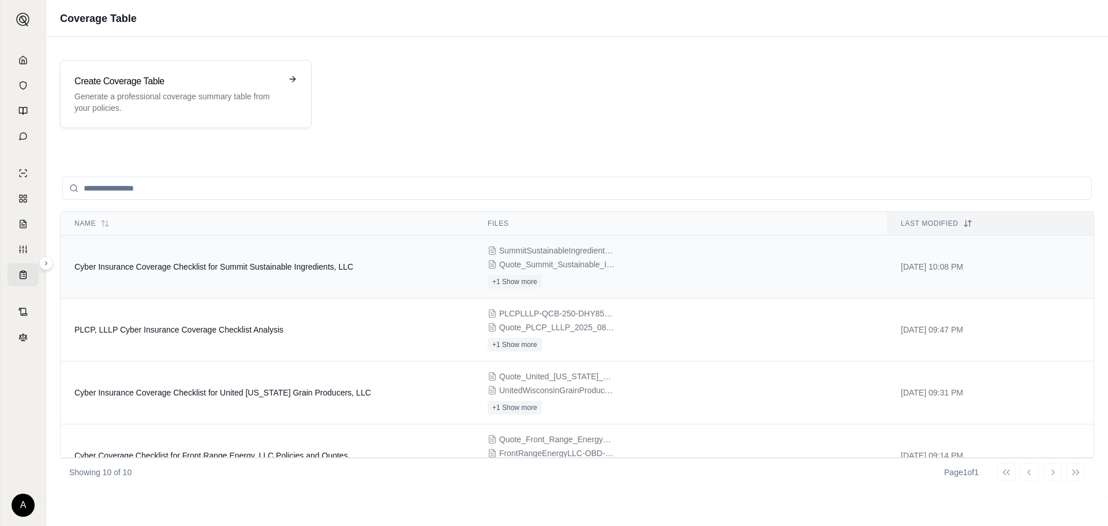
click at [362, 277] on td "Cyber Insurance Coverage Checklist for Summit Sustainable Ingredients, LLC" at bounding box center [267, 267] width 413 height 63
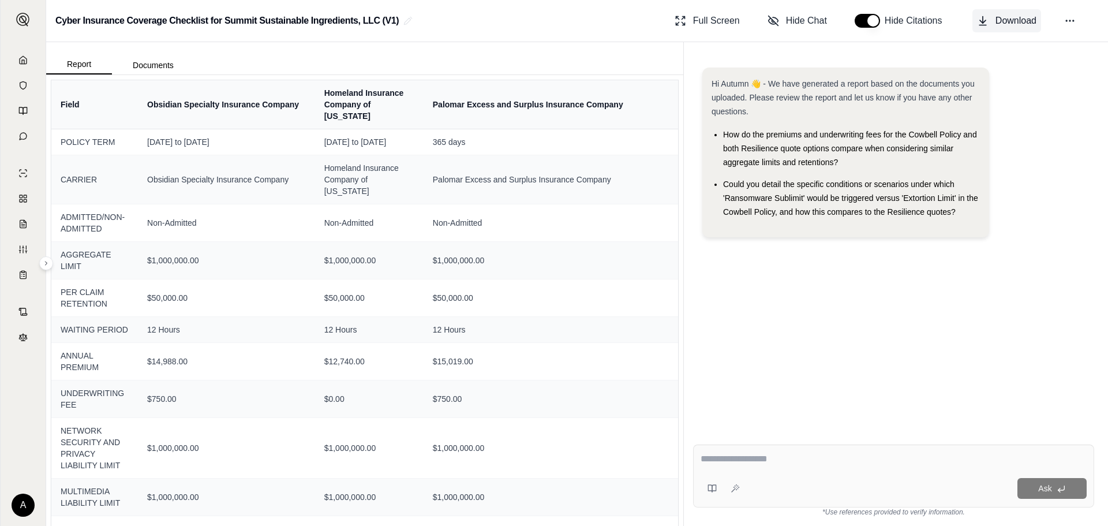
click at [995, 21] on button "Download" at bounding box center [1007, 20] width 69 height 23
click at [23, 55] on icon at bounding box center [22, 59] width 9 height 9
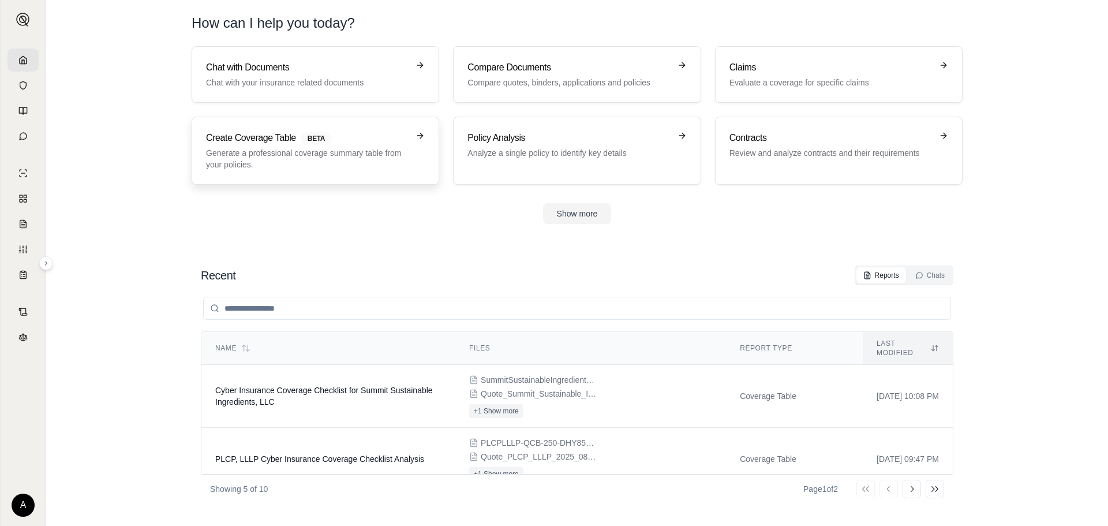
click at [312, 166] on p "Generate a professional coverage summary table from your policies." at bounding box center [307, 158] width 203 height 23
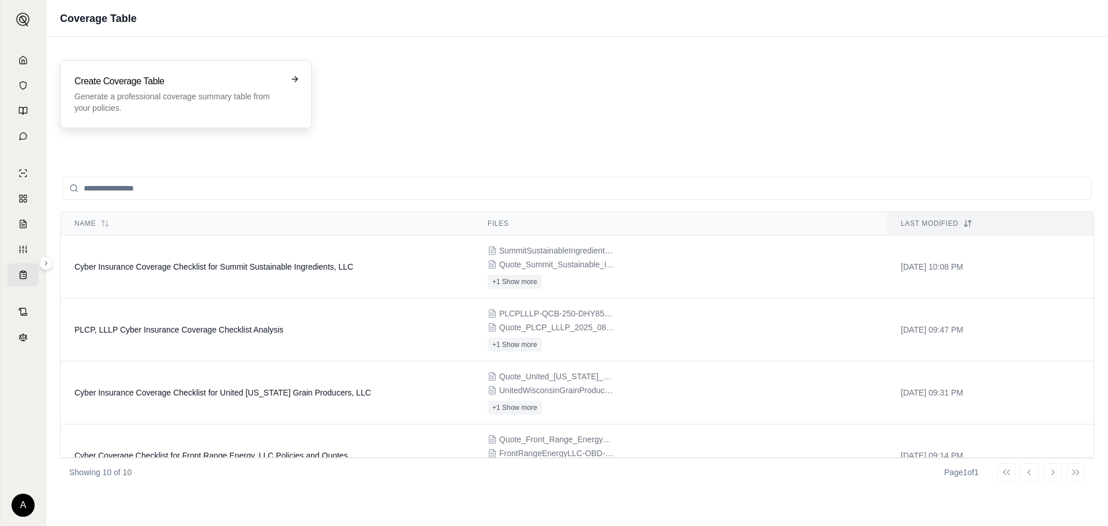
click at [184, 103] on p "Generate a professional coverage summary table from your policies." at bounding box center [177, 102] width 207 height 23
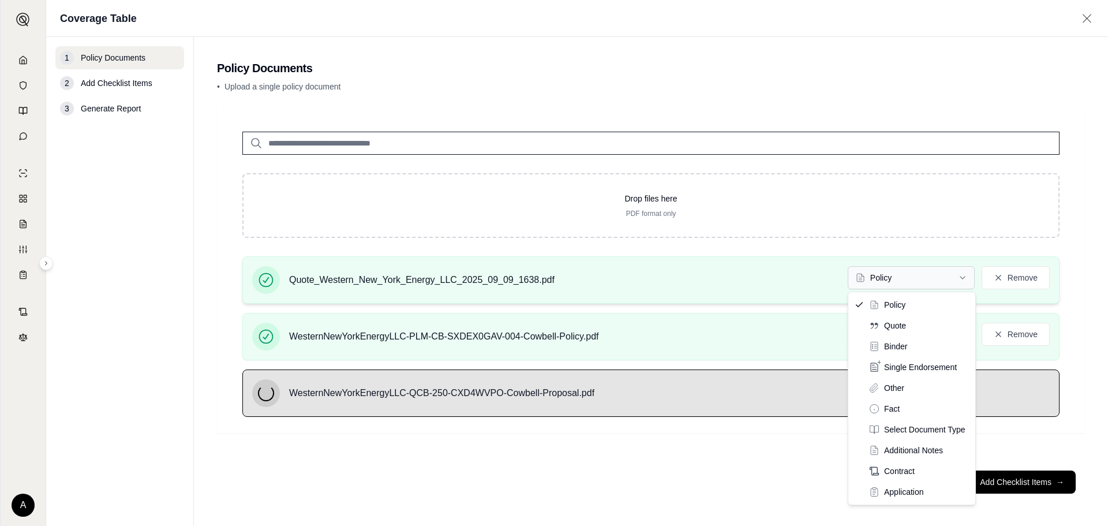
click at [955, 280] on html "A Coverage Table 1 Policy Documents 2 Add Checklist Items 3 Generate Report Pol…" at bounding box center [554, 263] width 1108 height 526
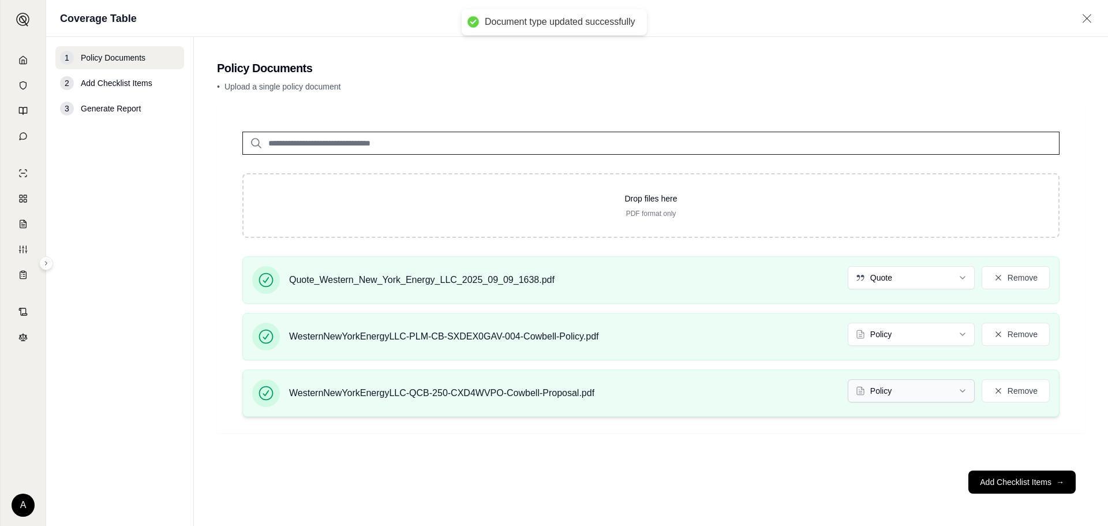
click at [923, 388] on html "Document type updated successfully A Coverage Table 1 Policy Documents 2 Add Ch…" at bounding box center [554, 263] width 1108 height 526
click at [1025, 481] on button "Add Checklist Items →" at bounding box center [1022, 481] width 107 height 23
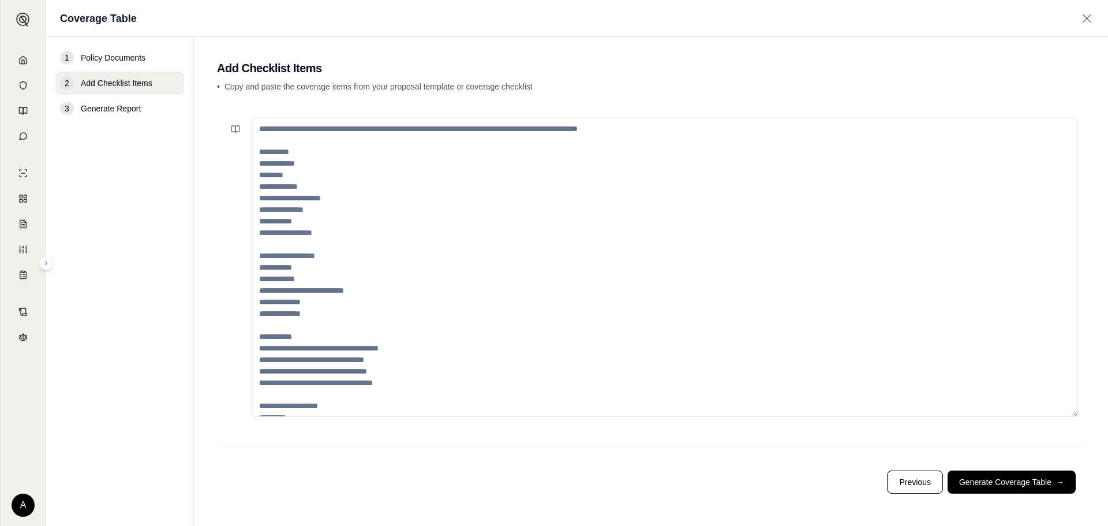
click at [318, 234] on textarea at bounding box center [665, 267] width 827 height 299
paste textarea "**********"
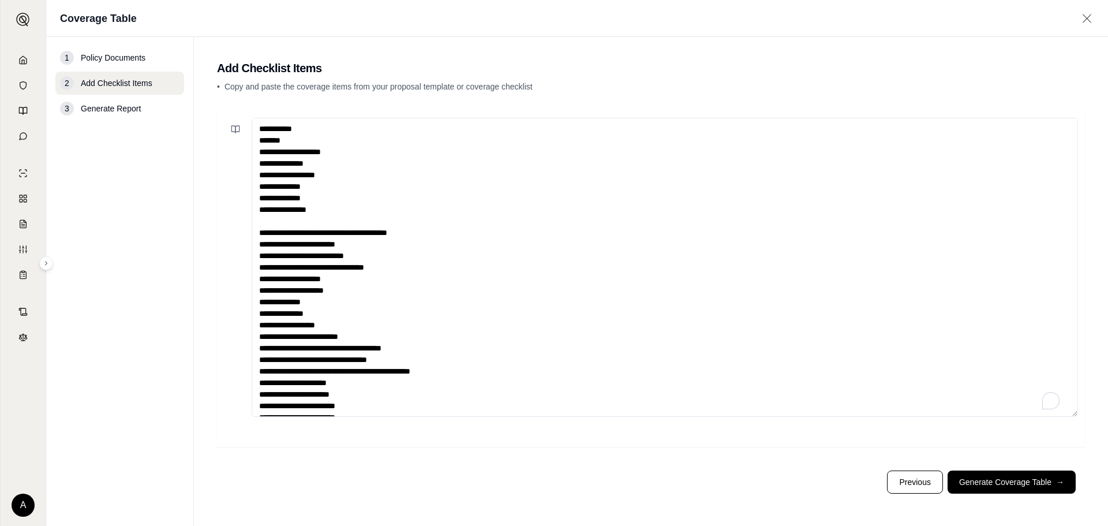
scroll to position [29, 0]
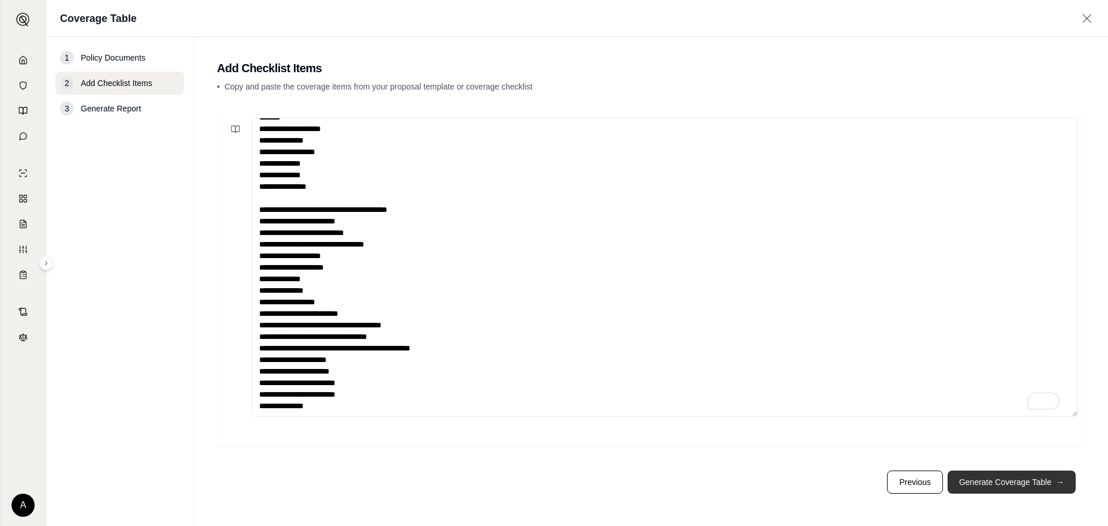
type textarea "**********"
click at [988, 480] on button "Generate Coverage Table →" at bounding box center [1012, 481] width 128 height 23
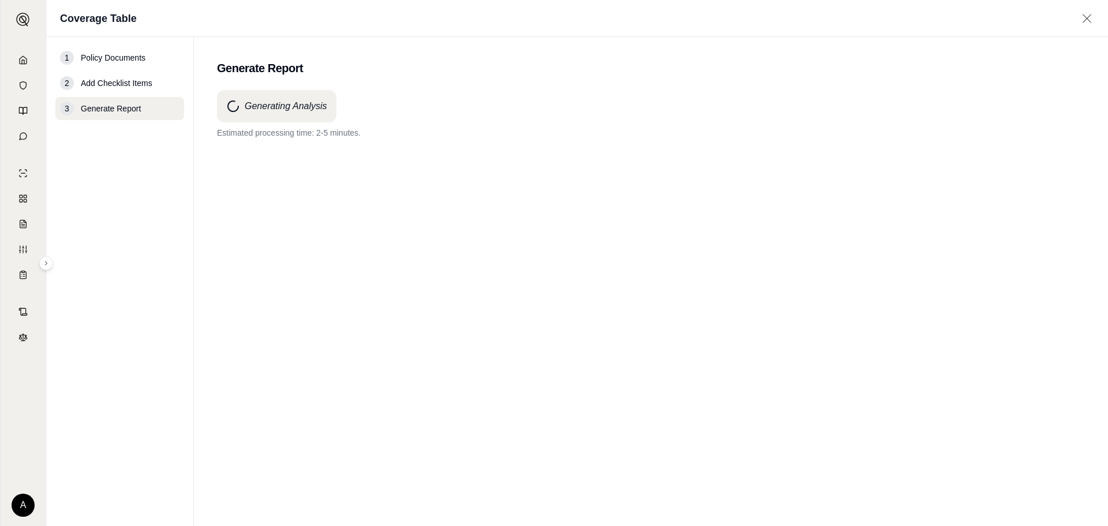
click at [546, 323] on div "Generating Analysis Estimated processing time: 2-5 minutes." at bounding box center [651, 287] width 868 height 394
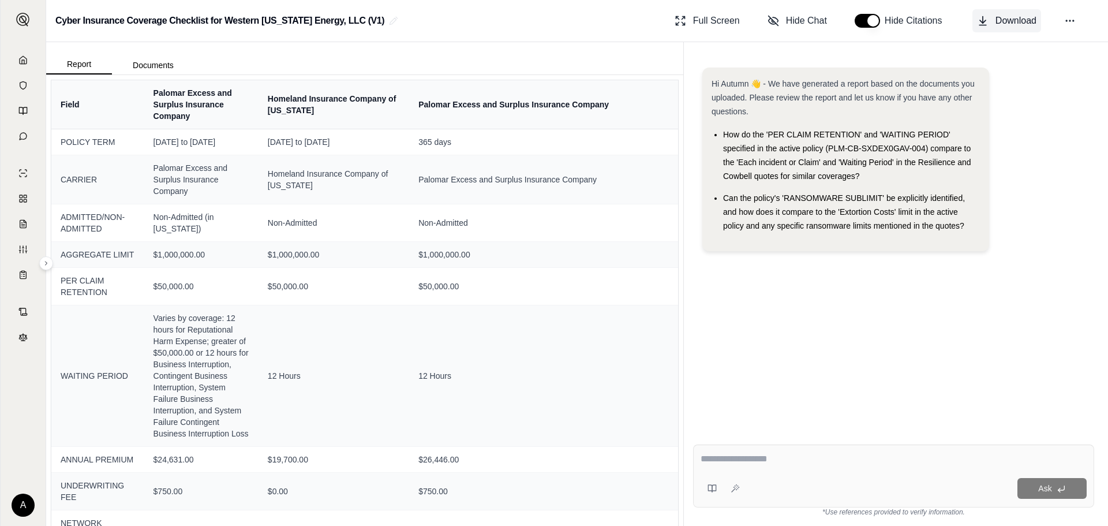
click at [999, 24] on span "Download" at bounding box center [1016, 21] width 41 height 14
click at [24, 58] on icon at bounding box center [22, 59] width 9 height 9
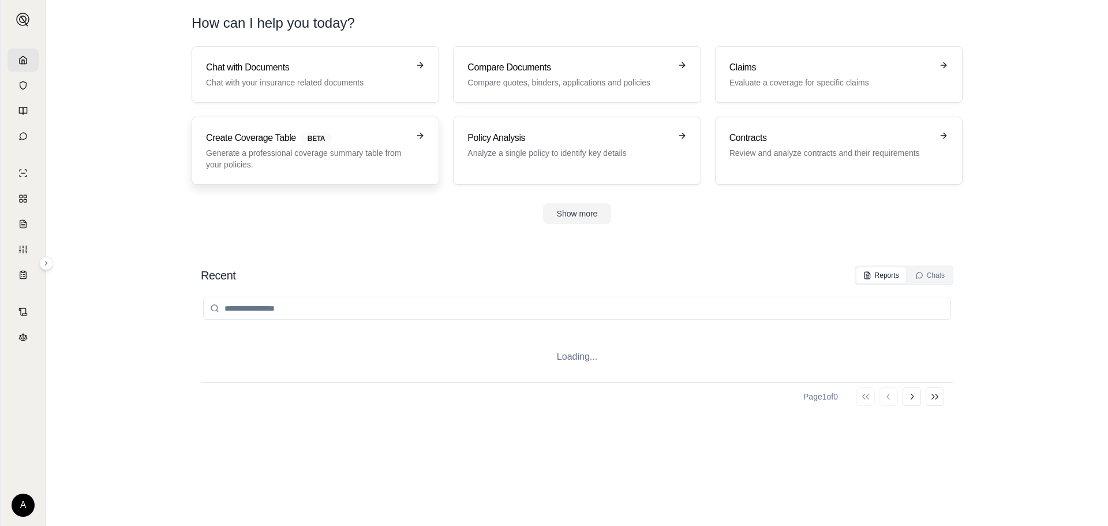
click at [234, 156] on p "Generate a professional coverage summary table from your policies." at bounding box center [307, 158] width 203 height 23
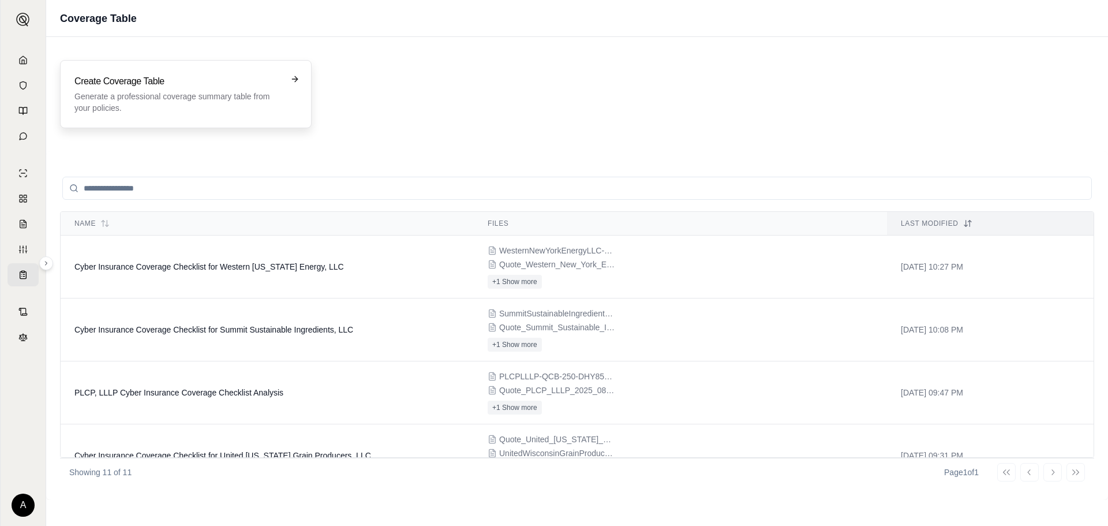
click at [187, 91] on p "Generate a professional coverage summary table from your policies." at bounding box center [177, 102] width 207 height 23
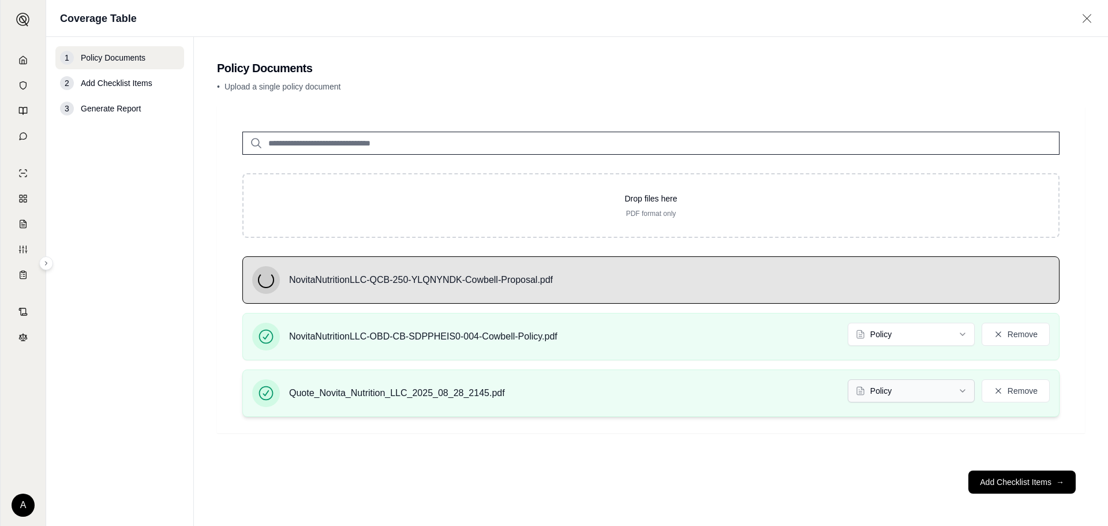
click at [947, 386] on html "A Coverage Table 1 Policy Documents 2 Add Checklist Items 3 Generate Report Pol…" at bounding box center [554, 263] width 1108 height 526
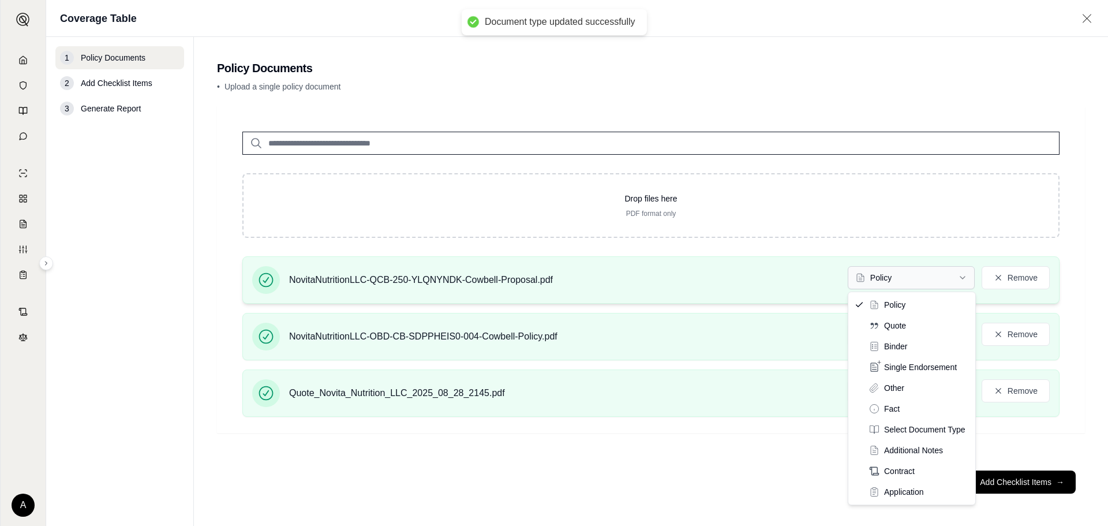
click at [943, 282] on html "Document type updated successfully A Coverage Table 1 Policy Documents 2 Add Ch…" at bounding box center [554, 263] width 1108 height 526
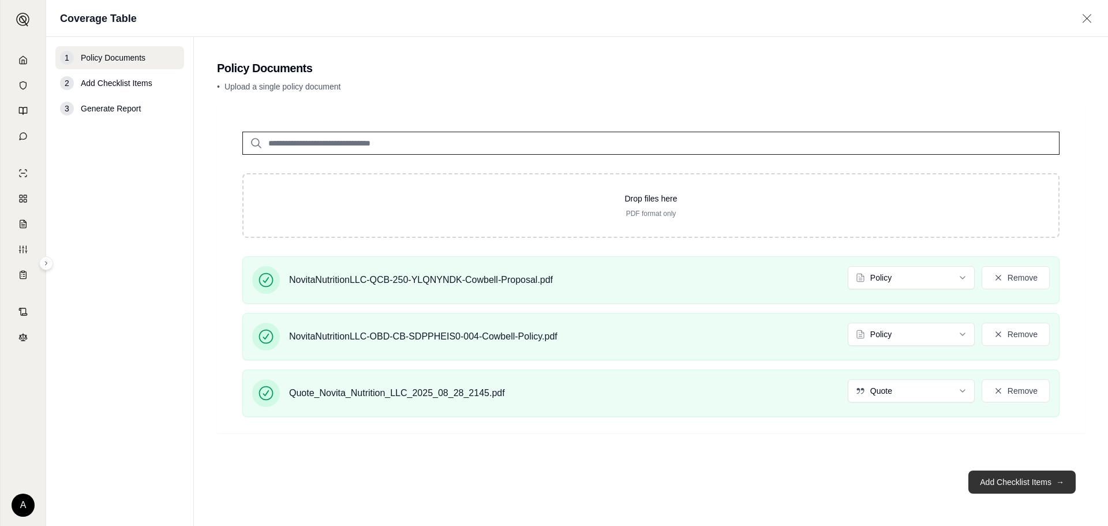
click at [997, 479] on button "Add Checklist Items →" at bounding box center [1022, 481] width 107 height 23
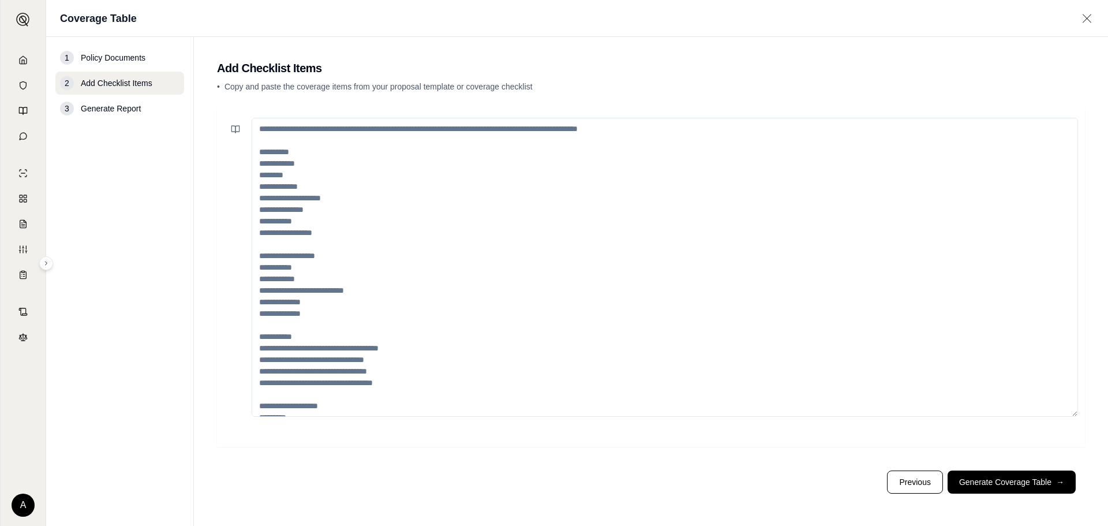
click at [417, 178] on textarea at bounding box center [665, 267] width 827 height 299
paste textarea "**********"
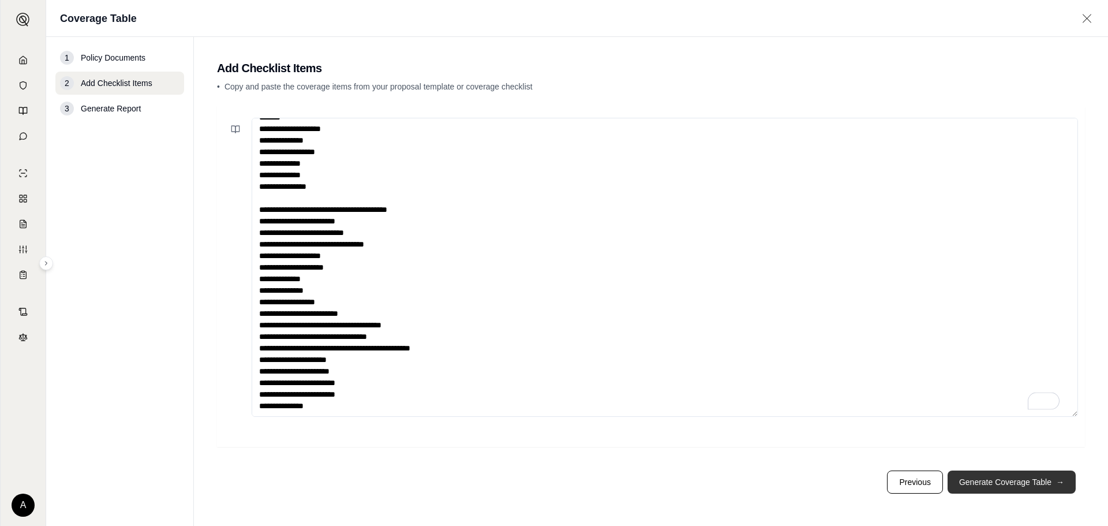
scroll to position [29, 0]
type textarea "**********"
click at [1023, 476] on button "Generate Coverage Table →" at bounding box center [1012, 481] width 128 height 23
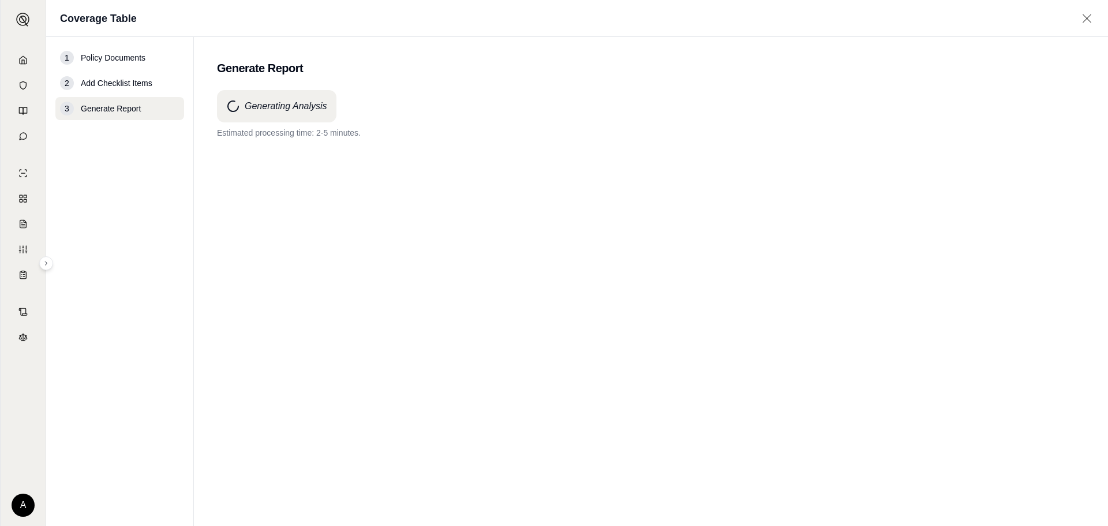
click at [439, 298] on div "Generating Analysis Estimated processing time: 2-5 minutes." at bounding box center [651, 287] width 868 height 394
click at [308, 104] on h4 "Generating Analysis" at bounding box center [286, 106] width 83 height 14
click at [286, 137] on p "Processing is taking longer than anticipated. Thank you for your patience." at bounding box center [651, 133] width 868 height 12
click at [762, 232] on div "Generating Analysis Processing is taking longer than anticipated. Thank you for…" at bounding box center [651, 287] width 868 height 394
click at [313, 71] on h2 "Generate Report" at bounding box center [651, 68] width 868 height 16
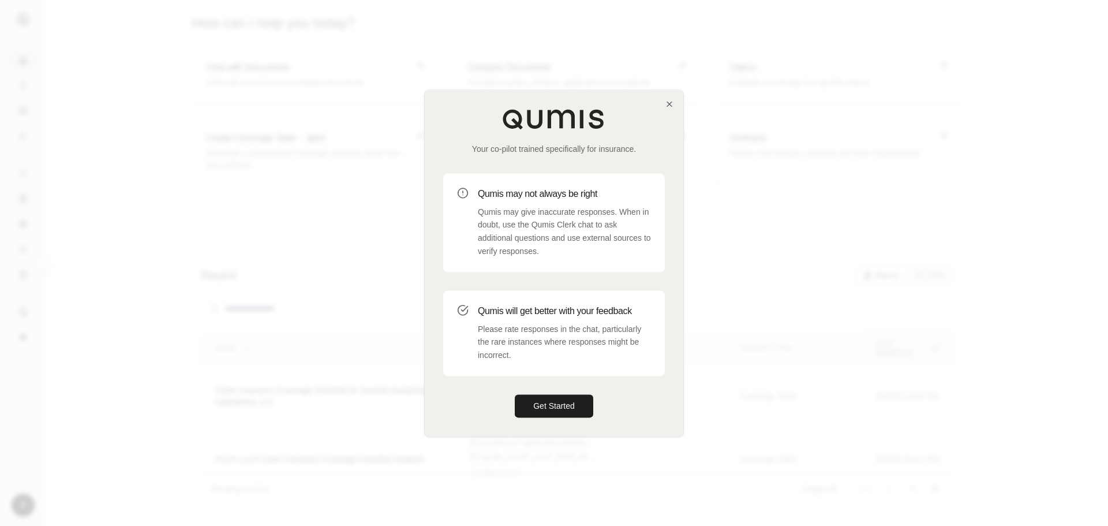
click at [674, 109] on div "Your co-pilot trained specifically for insurance. Qumis may not always be right…" at bounding box center [554, 263] width 259 height 346
click at [671, 104] on icon "button" at bounding box center [669, 103] width 9 height 9
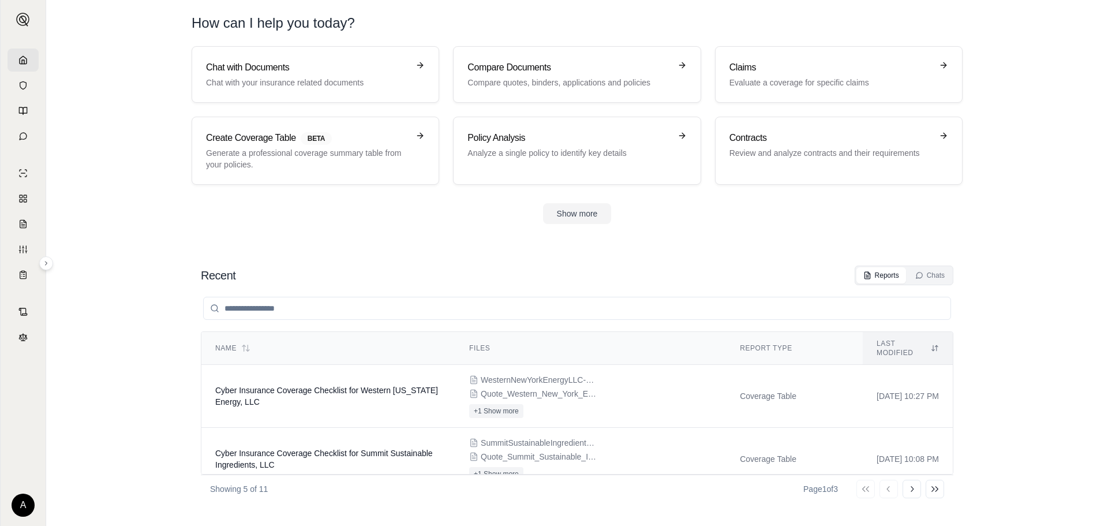
click at [27, 58] on icon at bounding box center [22, 59] width 9 height 9
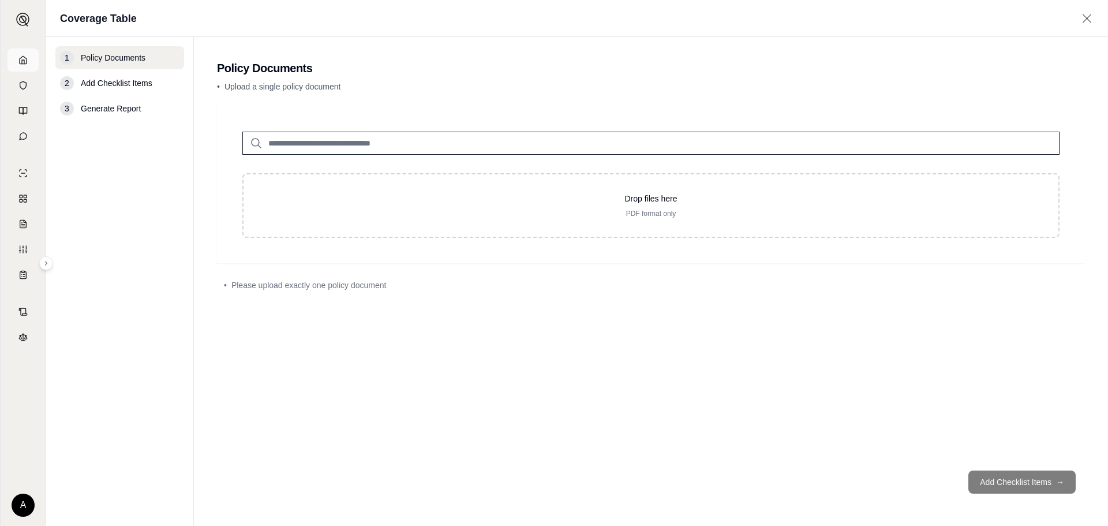
click at [22, 54] on link at bounding box center [23, 59] width 31 height 23
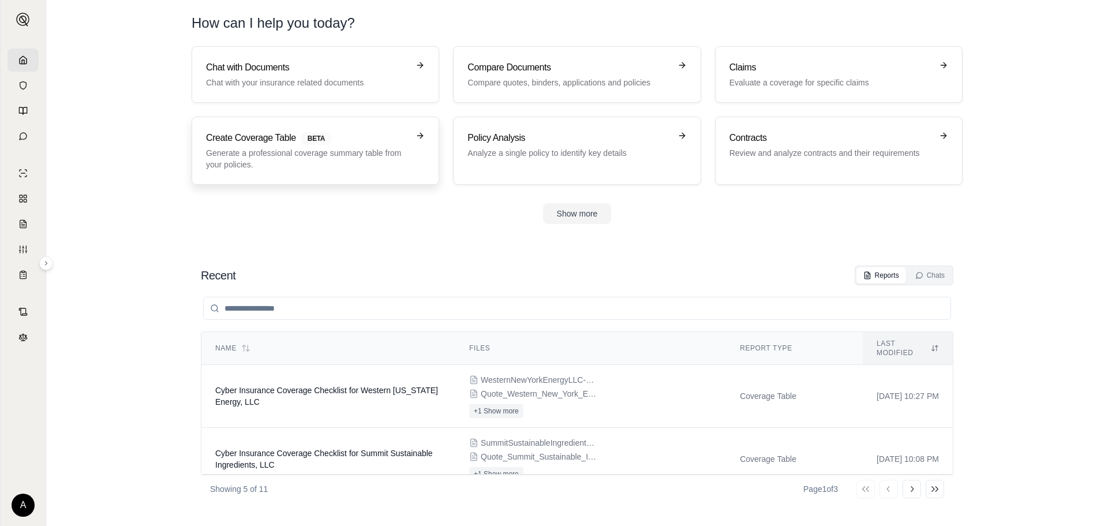
click at [287, 146] on div "Create Coverage Table BETA Generate a professional coverage summary table from …" at bounding box center [307, 150] width 203 height 39
